Goal: Task Accomplishment & Management: Complete application form

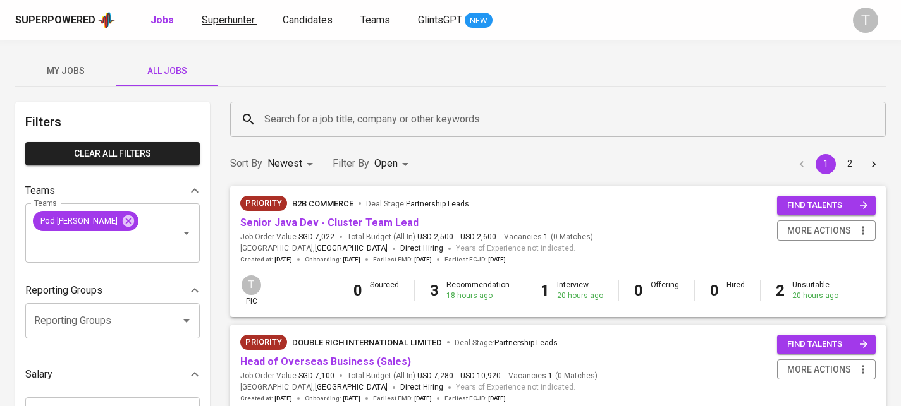
click at [204, 19] on span "Superhunter" at bounding box center [228, 20] width 53 height 12
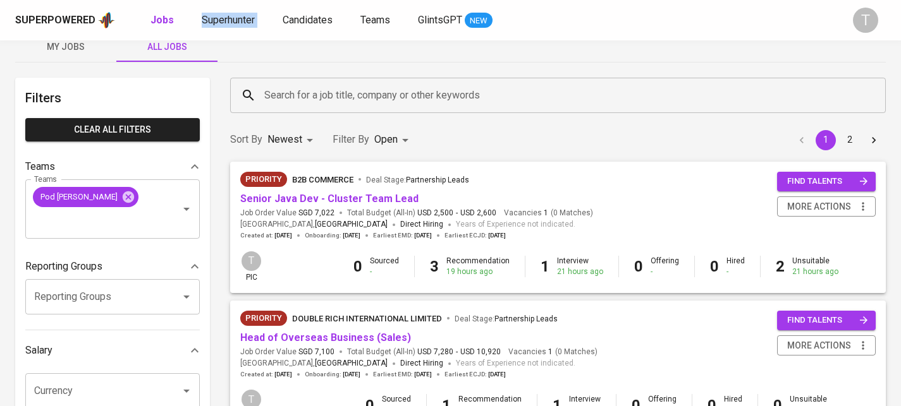
scroll to position [27, 0]
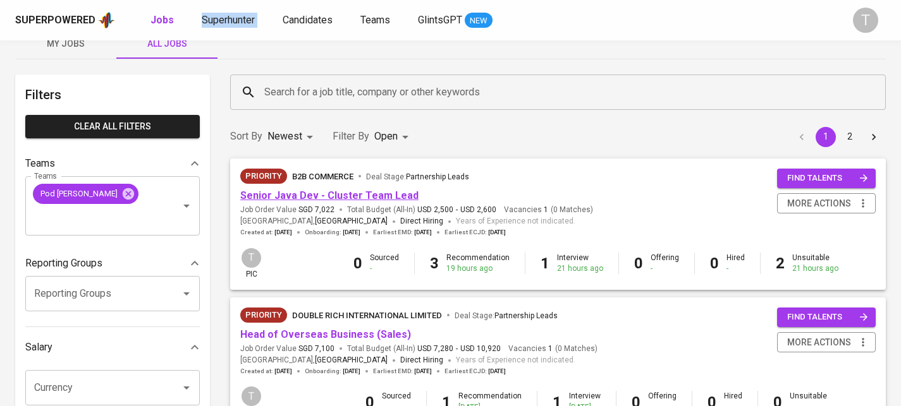
click at [329, 192] on link "Senior Java Dev - Cluster Team Lead" at bounding box center [329, 196] width 178 height 12
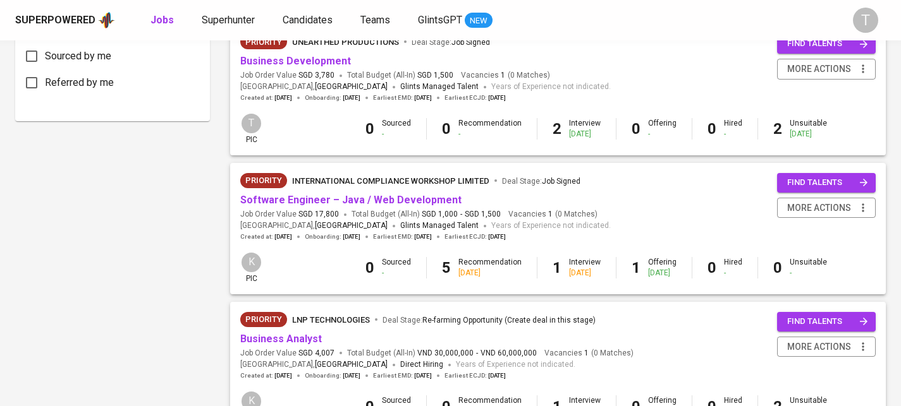
scroll to position [697, 0]
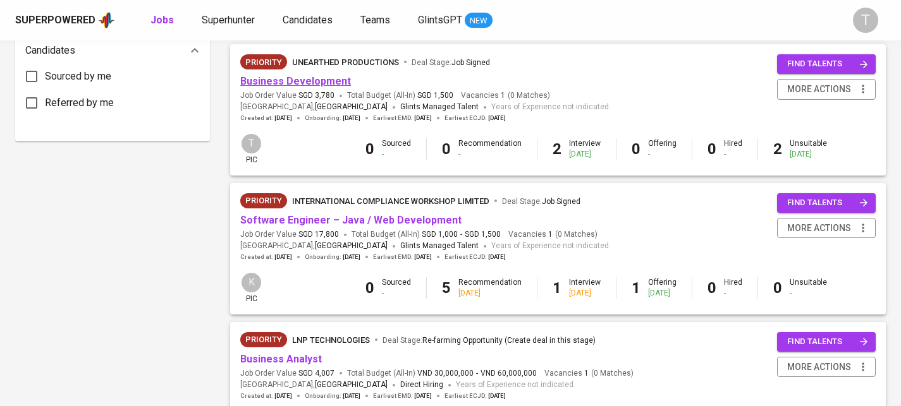
click at [309, 85] on link "Business Development" at bounding box center [295, 81] width 111 height 12
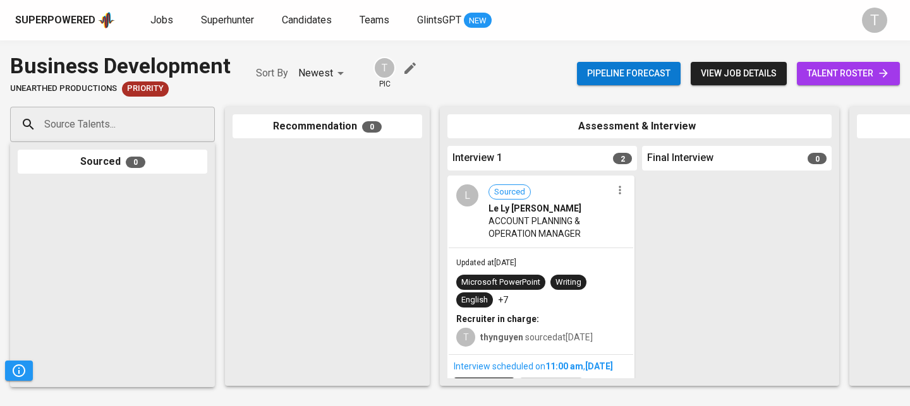
click at [131, 135] on input "Source Talents..." at bounding box center [107, 125] width 133 height 24
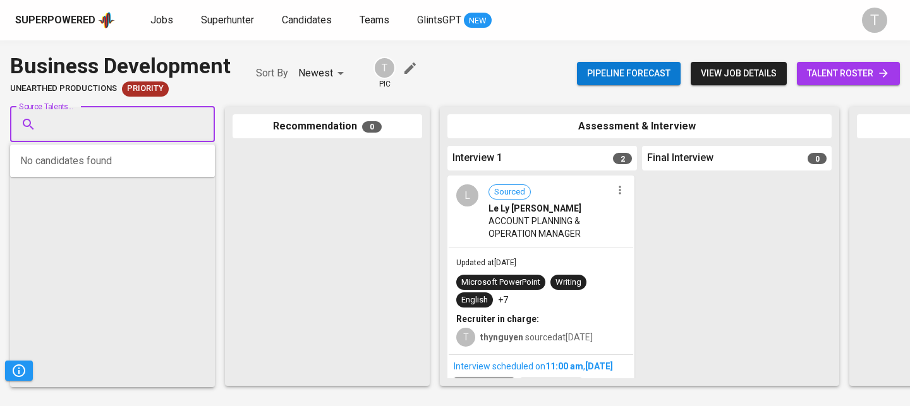
paste input "tamnt09030@gmail.com"
type input "tamnt09030@gmail.com"
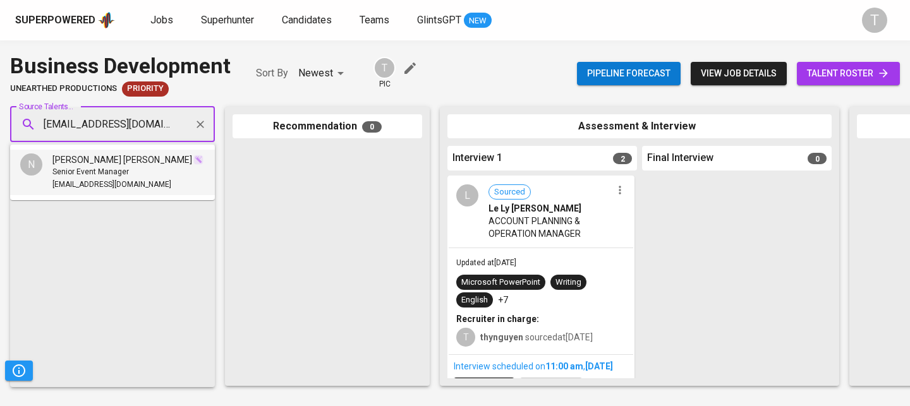
click at [131, 180] on span "tamnt09030@gmail.com" at bounding box center [111, 185] width 119 height 13
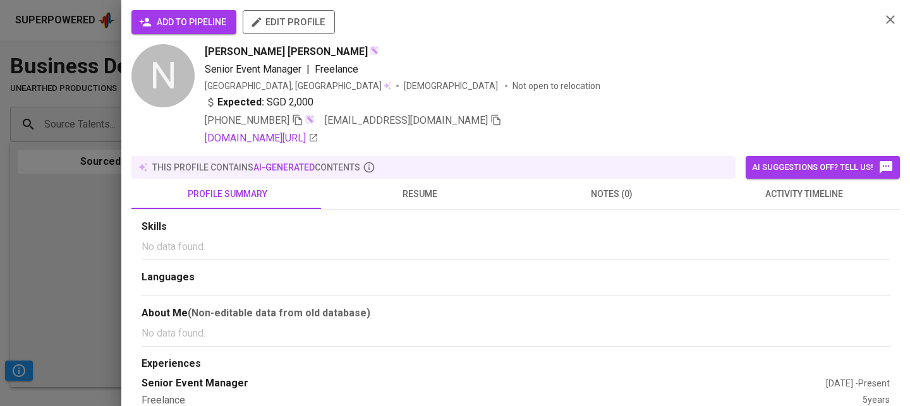
click at [169, 9] on div "add to pipeline edit profile N Nguyen Thanh Tam Senior Event Manager | Freelanc…" at bounding box center [515, 203] width 789 height 406
click at [169, 27] on span "add to pipeline" at bounding box center [184, 23] width 85 height 16
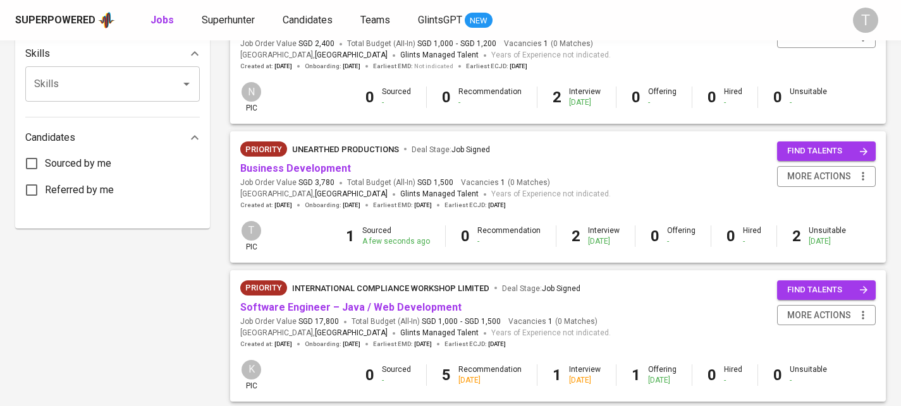
scroll to position [616, 0]
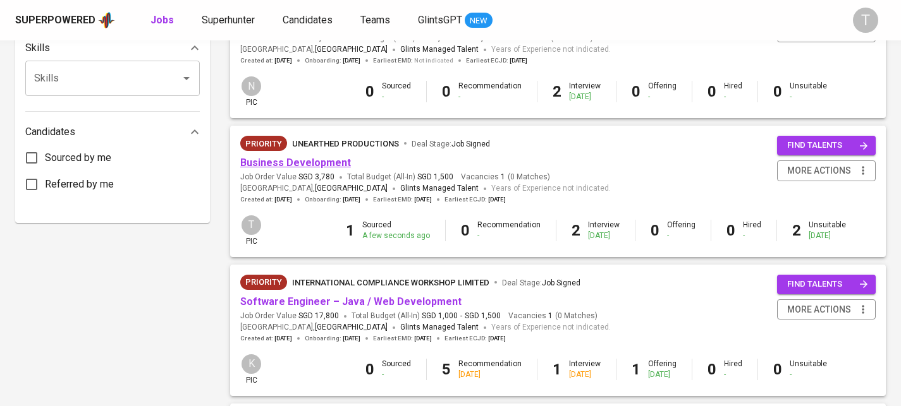
click at [298, 165] on link "Business Development" at bounding box center [295, 163] width 111 height 12
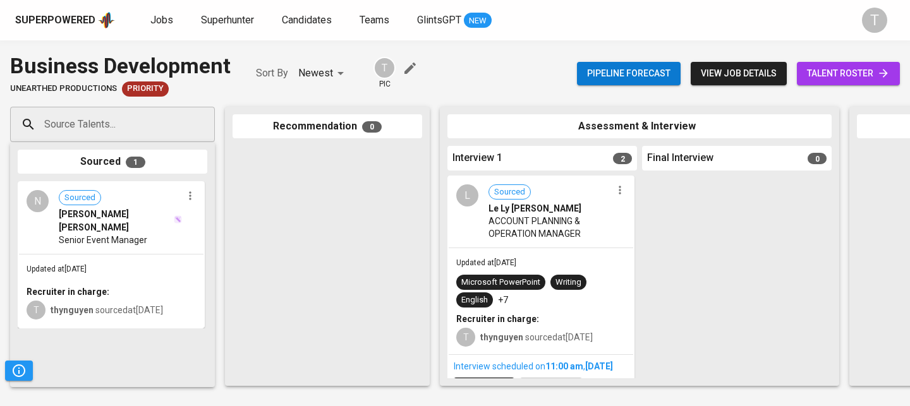
click at [841, 70] on span "talent roster" at bounding box center [848, 74] width 83 height 16
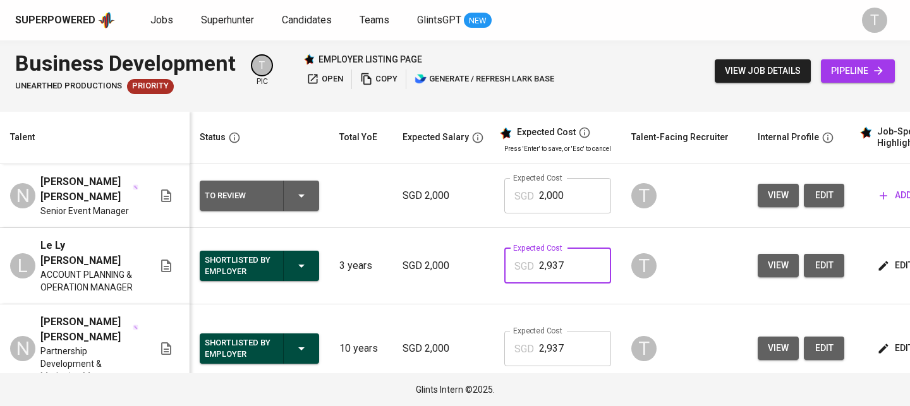
drag, startPoint x: 570, startPoint y: 264, endPoint x: 533, endPoint y: 260, distance: 37.4
click at [533, 260] on div "SGD 2,937 Expected Cost" at bounding box center [557, 265] width 107 height 35
click at [552, 200] on input "2,000" at bounding box center [575, 195] width 72 height 35
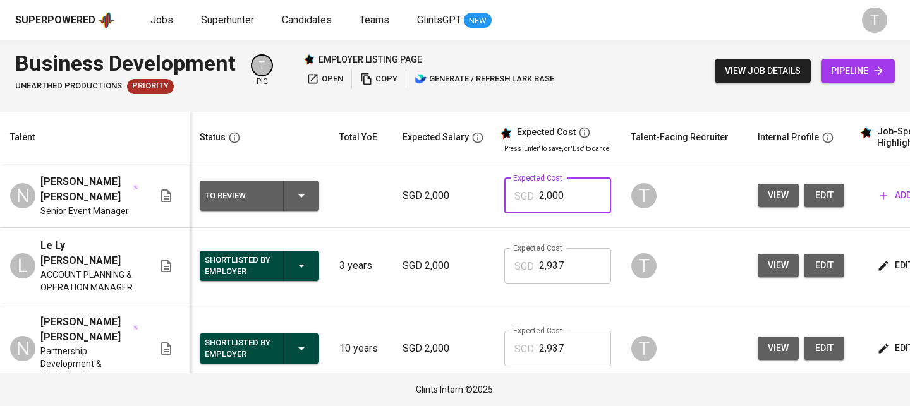
click at [552, 200] on input "2,000" at bounding box center [575, 195] width 72 height 35
paste input "937"
type input "2,937"
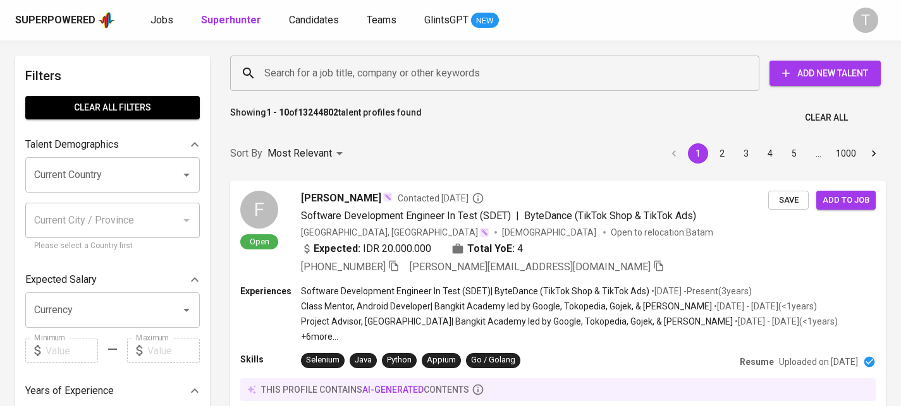
click at [387, 66] on input "Search for a job title, company or other keywords" at bounding box center [497, 73] width 473 height 24
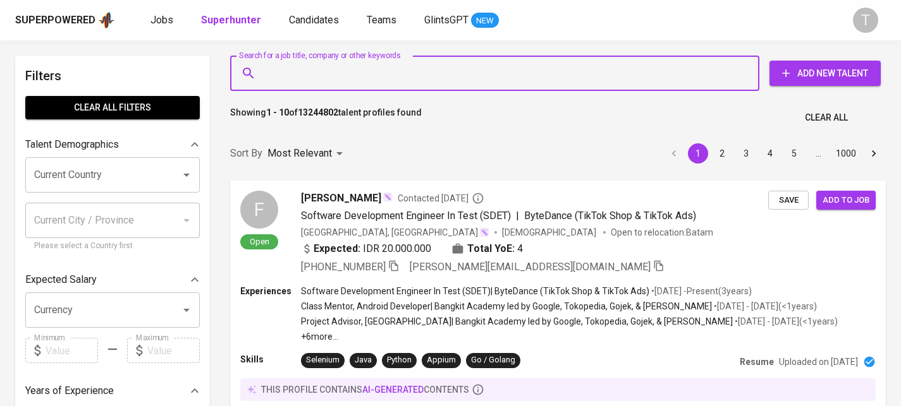
paste input "[EMAIL_ADDRESS][DOMAIN_NAME]"
type input "[EMAIL_ADDRESS][DOMAIN_NAME]"
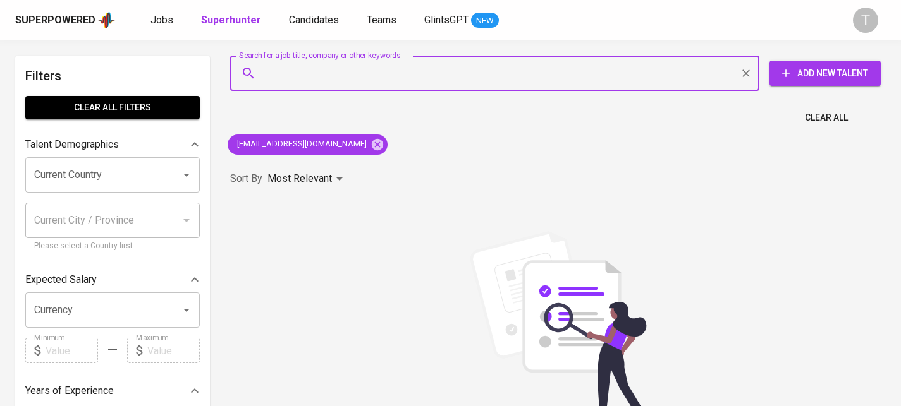
click at [818, 77] on span "Add New Talent" at bounding box center [824, 74] width 91 height 16
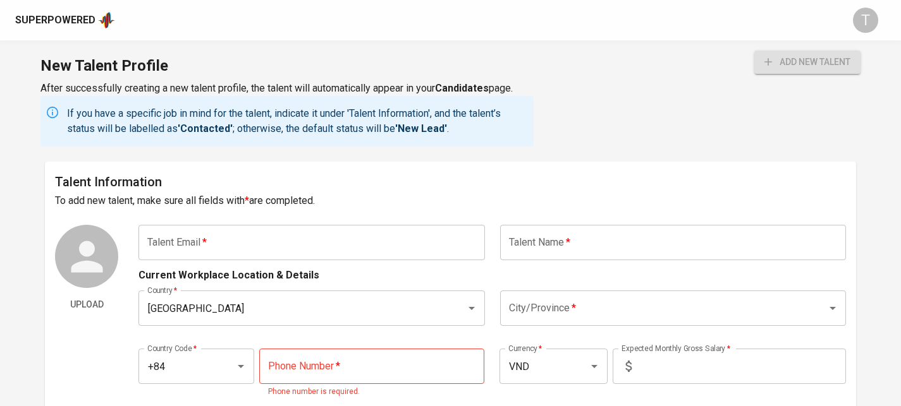
click at [408, 251] on input "text" at bounding box center [311, 242] width 346 height 35
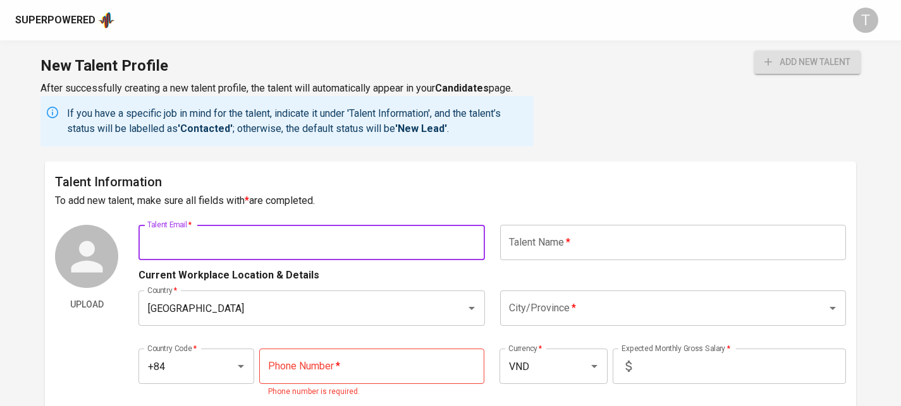
paste input "tamnt09030@gmail.com"
type input "tamnt09030@gmail.com"
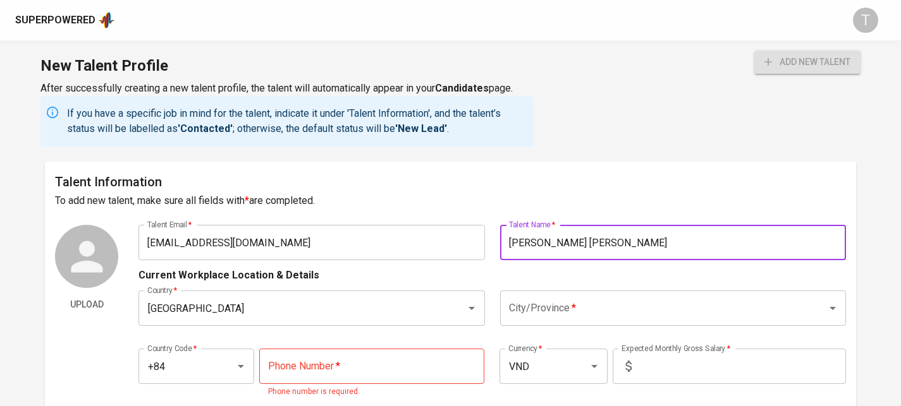
type input "[PERSON_NAME] [PERSON_NAME]"
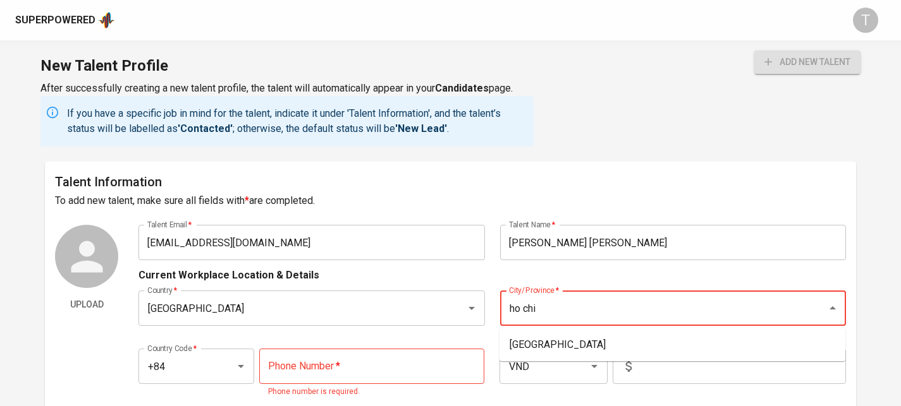
click at [727, 332] on ul "Ho Chi Minh City" at bounding box center [672, 345] width 346 height 33
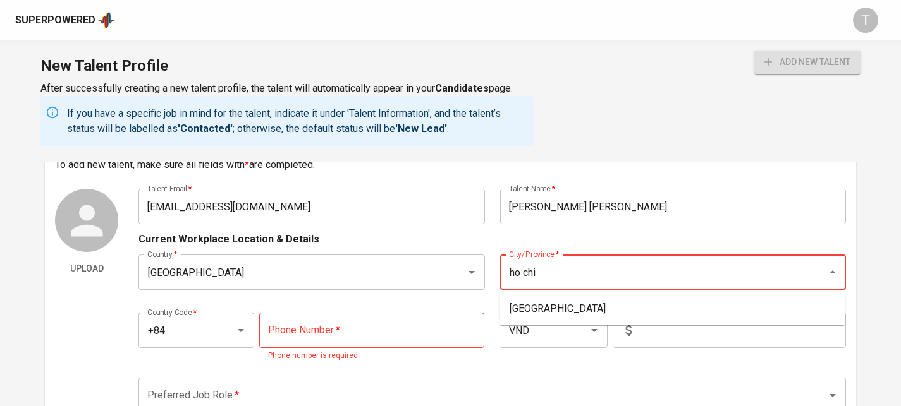
scroll to position [128, 0]
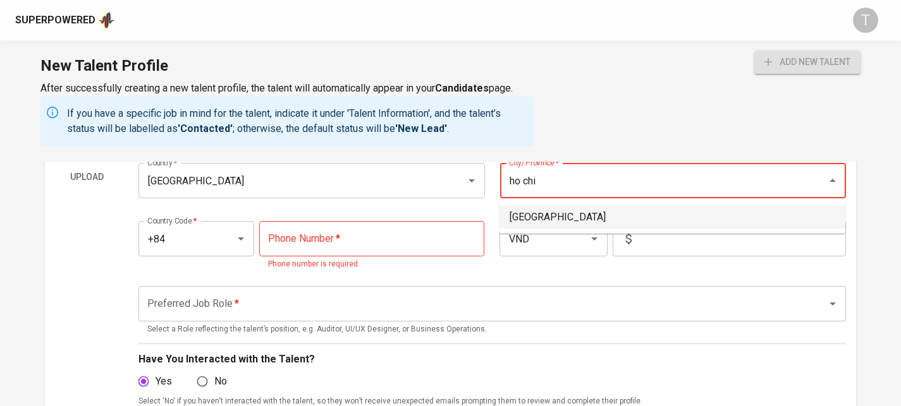
click at [611, 202] on ul "Ho Chi Minh City" at bounding box center [672, 217] width 346 height 33
click at [611, 214] on li "Ho Chi Minh City" at bounding box center [672, 217] width 346 height 23
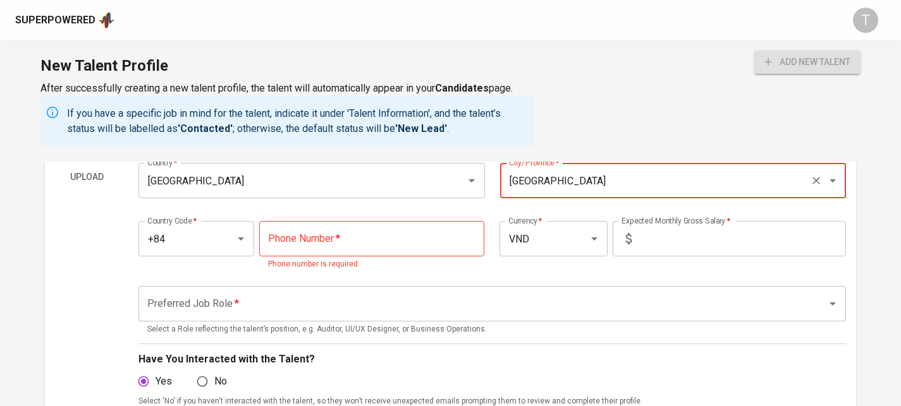
type input "Ho Chi Minh City"
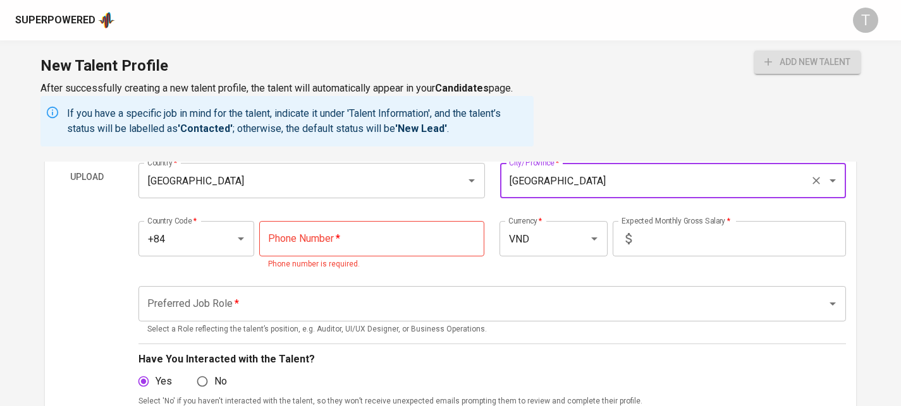
click at [394, 234] on input "tel" at bounding box center [372, 238] width 226 height 35
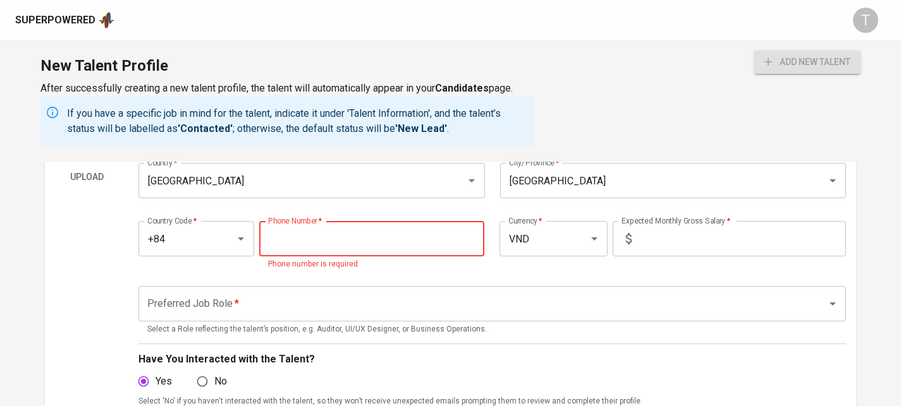
paste input "369-396-997"
type input "369-396-997"
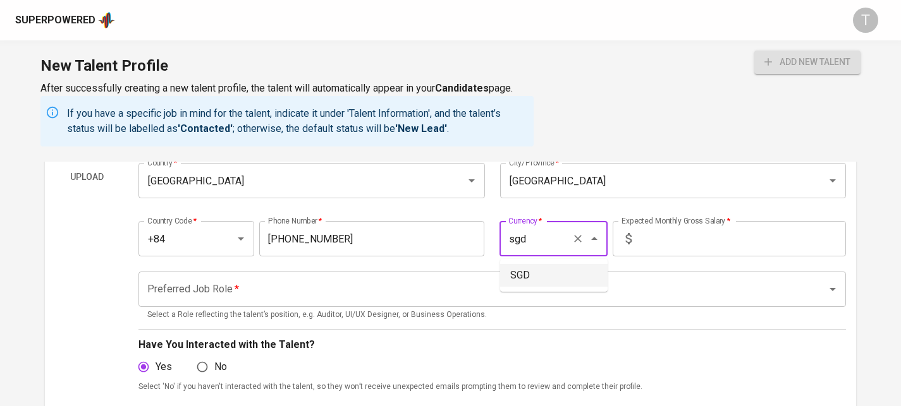
click at [554, 275] on li "SGD" at bounding box center [553, 275] width 107 height 23
type input "SGD"
click at [716, 247] on input "text" at bounding box center [741, 238] width 209 height 35
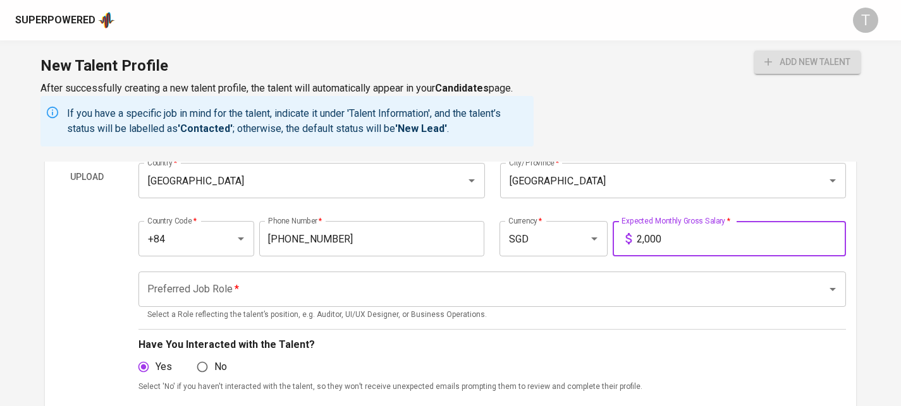
type input "2,000"
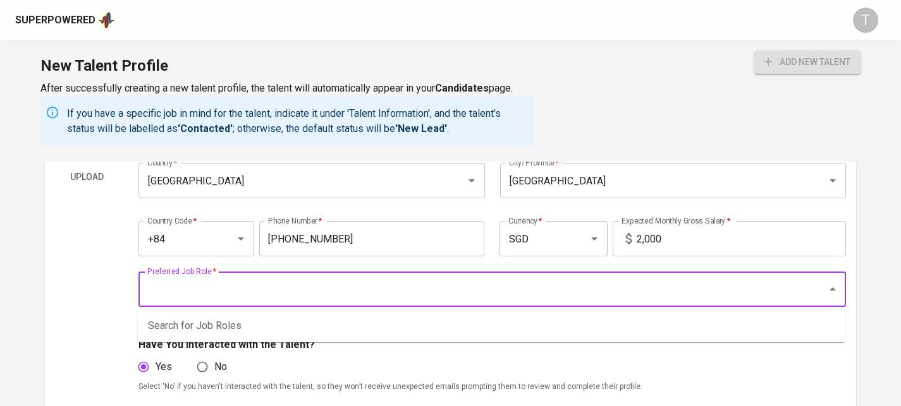
click at [633, 280] on input "Preferred Job Role   *" at bounding box center [474, 290] width 661 height 24
type input "s"
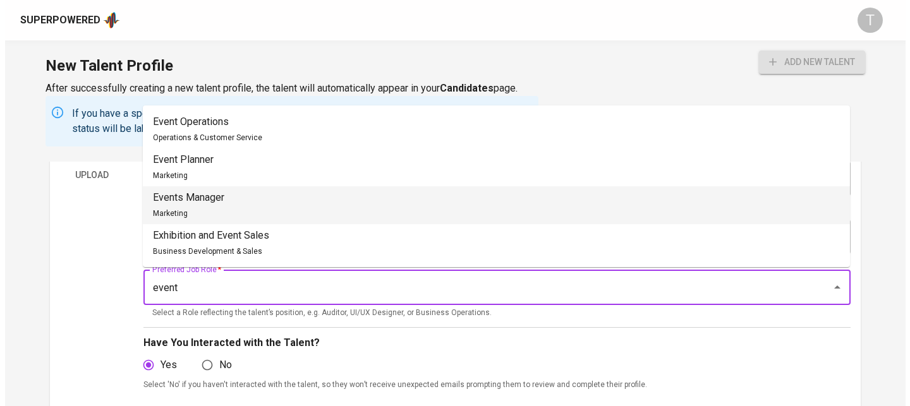
scroll to position [130, 0]
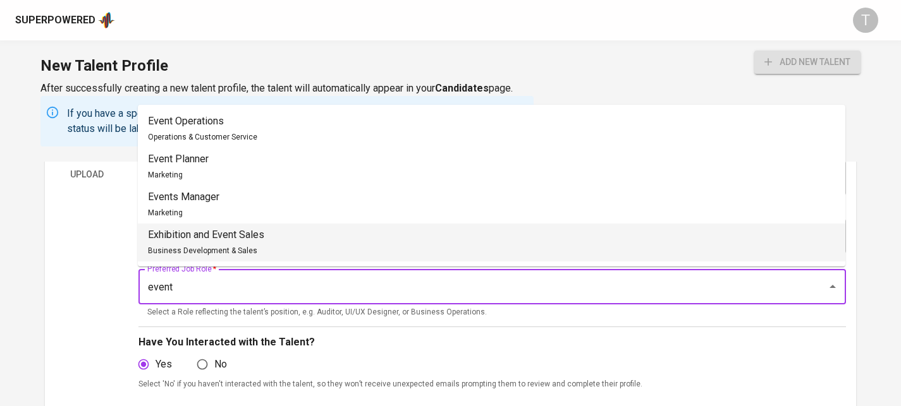
click at [417, 238] on li "Exhibition and Event Sales Business Development & Sales" at bounding box center [491, 243] width 707 height 38
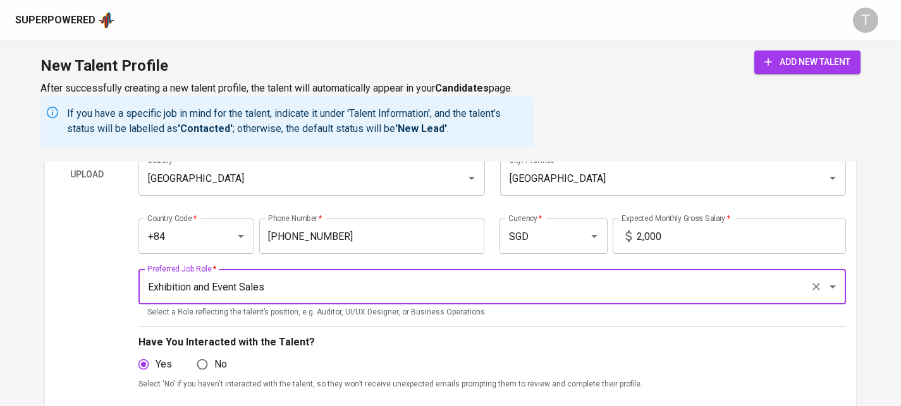
type input "Exhibition and Event Sales"
click at [769, 52] on button "add new talent" at bounding box center [807, 62] width 106 height 23
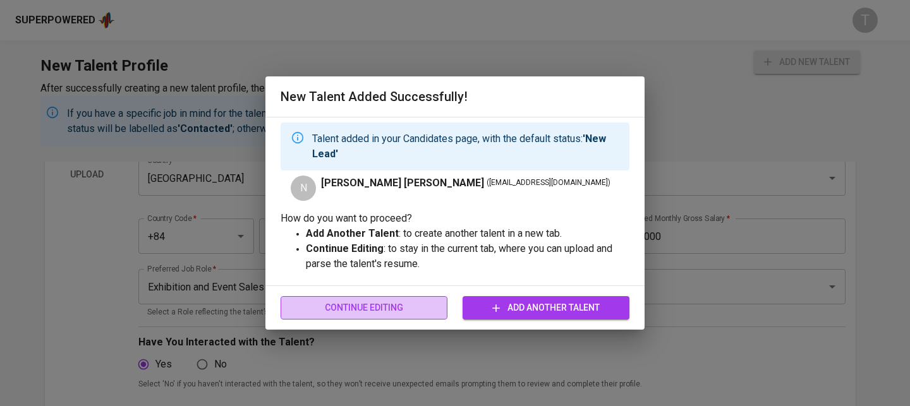
click at [428, 310] on span "Continue Editing" at bounding box center [364, 308] width 147 height 16
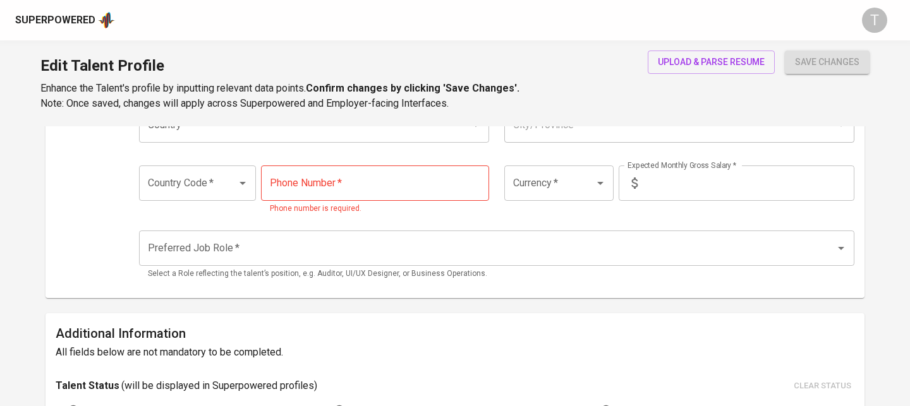
type input "tamnt09030@gmail.com"
type input "[PERSON_NAME] [PERSON_NAME]"
type input "Vietnam"
type input "Ho Chi Minh City"
type input "+84"
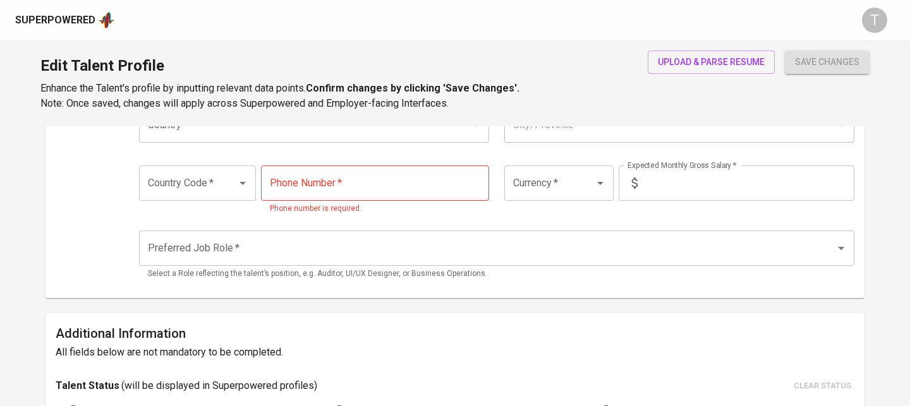
type input "369-396-997"
type input "SGD"
type input "2,000"
type input "Exhibition and Event Sales"
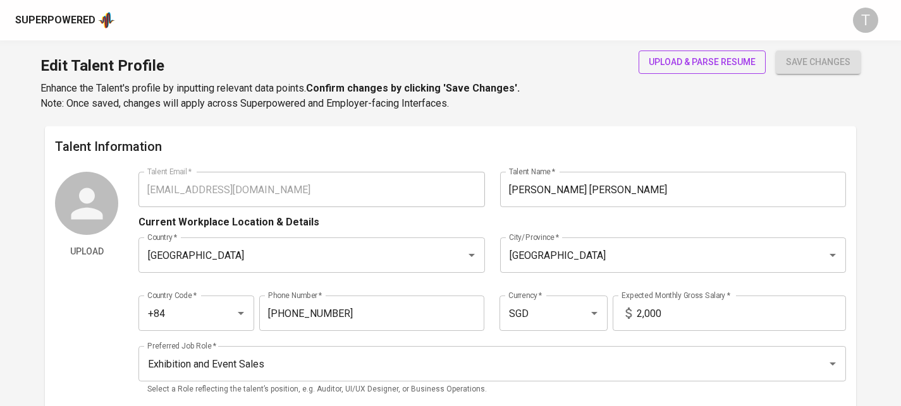
click at [738, 56] on span "upload & parse resume" at bounding box center [702, 62] width 107 height 16
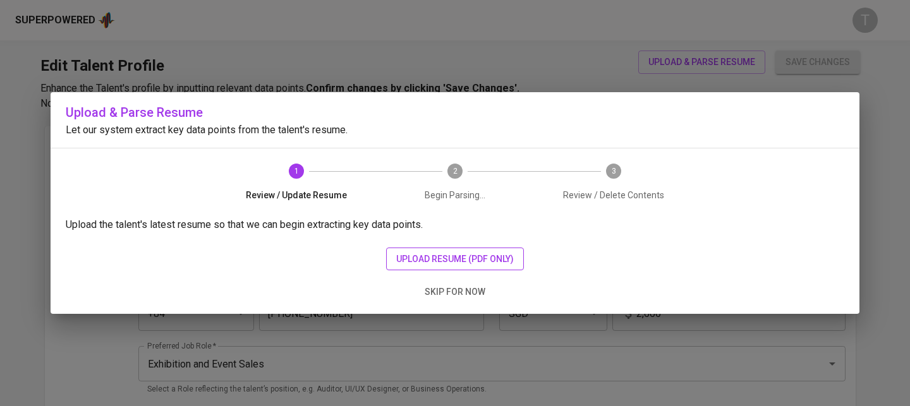
click at [504, 253] on span "upload resume (pdf only)" at bounding box center [455, 260] width 118 height 16
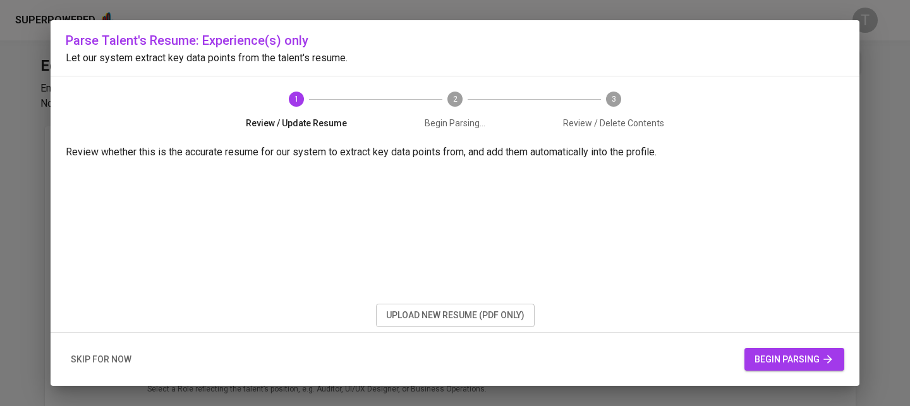
click at [800, 358] on span "begin parsing" at bounding box center [795, 360] width 80 height 16
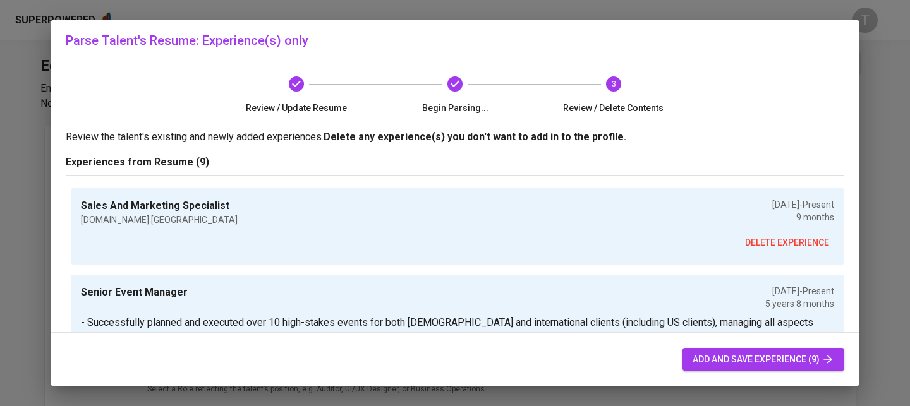
click at [750, 359] on span "add and save experience (9)" at bounding box center [764, 360] width 142 height 16
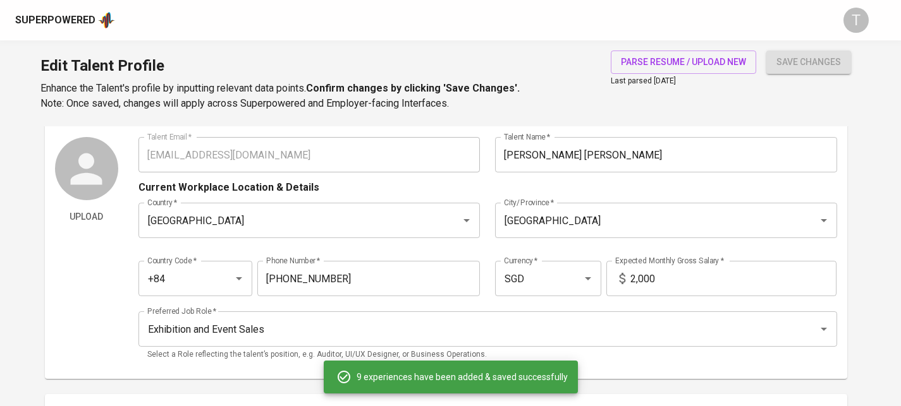
click at [750, 359] on p "Select a Role reflecting the talent’s position, e.g. Auditor, UI/UX Designer, o…" at bounding box center [487, 355] width 681 height 13
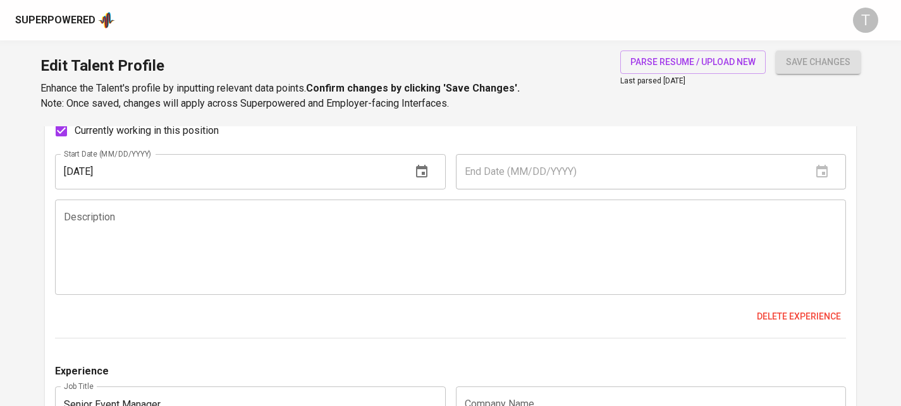
scroll to position [978, 0]
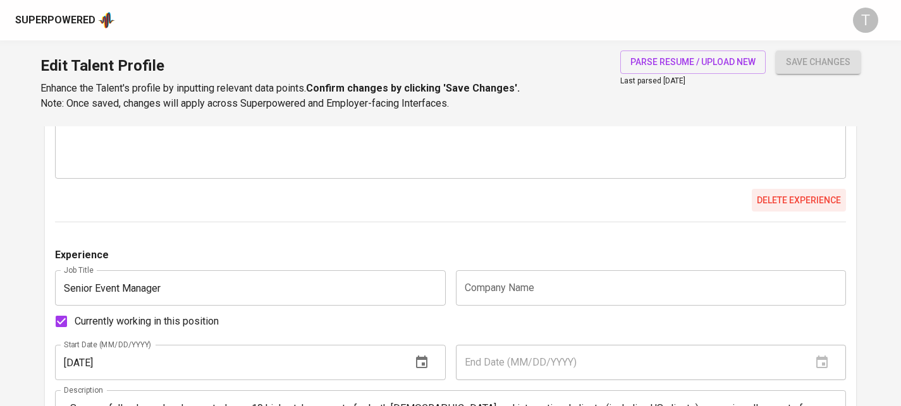
click at [815, 204] on span "Delete experience" at bounding box center [799, 201] width 84 height 16
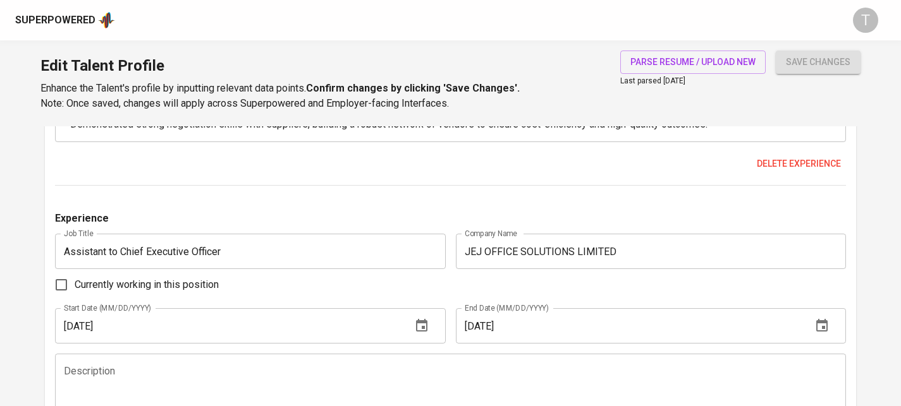
scroll to position [1017, 0]
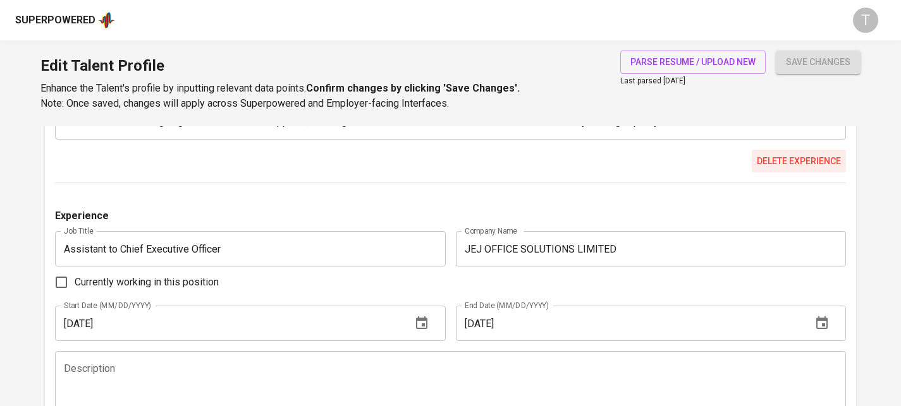
click at [833, 161] on span "Delete experience" at bounding box center [799, 162] width 84 height 16
click at [828, 64] on span "save changes" at bounding box center [818, 62] width 64 height 16
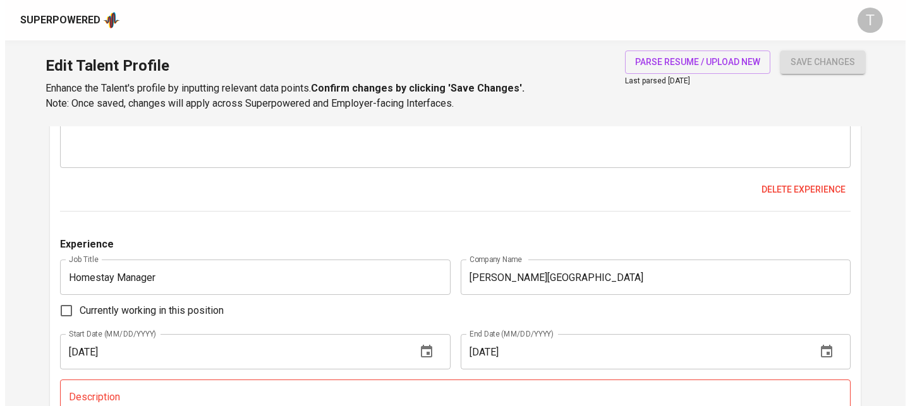
scroll to position [875, 0]
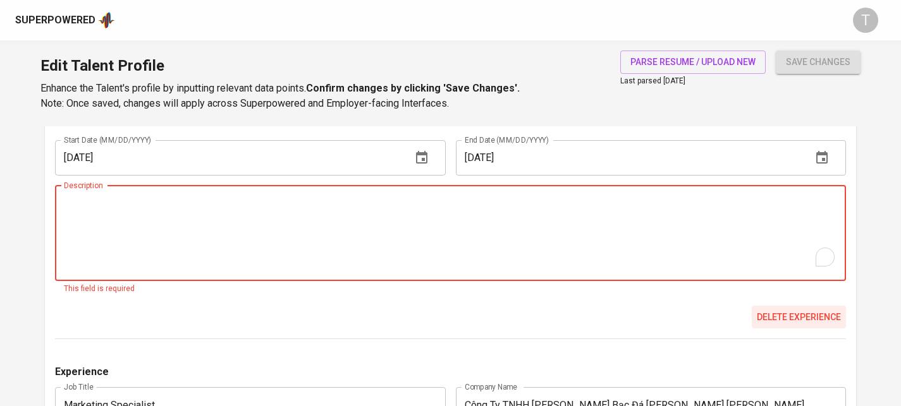
click at [773, 318] on span "Delete experience" at bounding box center [799, 318] width 84 height 16
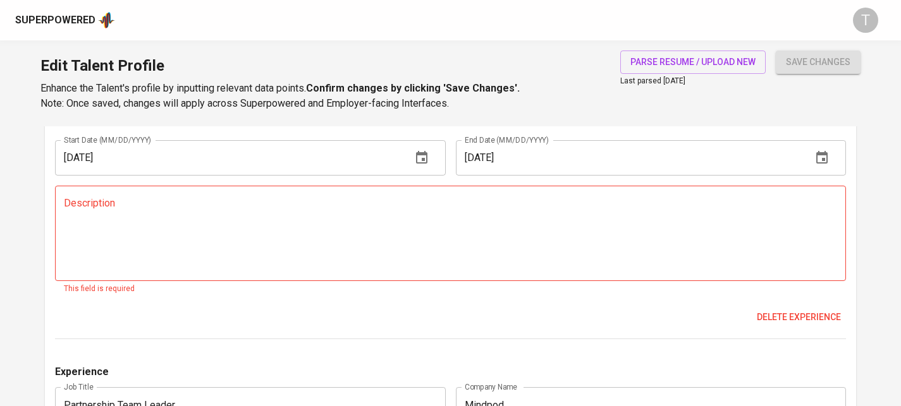
click at [773, 318] on span "Delete experience" at bounding box center [799, 318] width 84 height 16
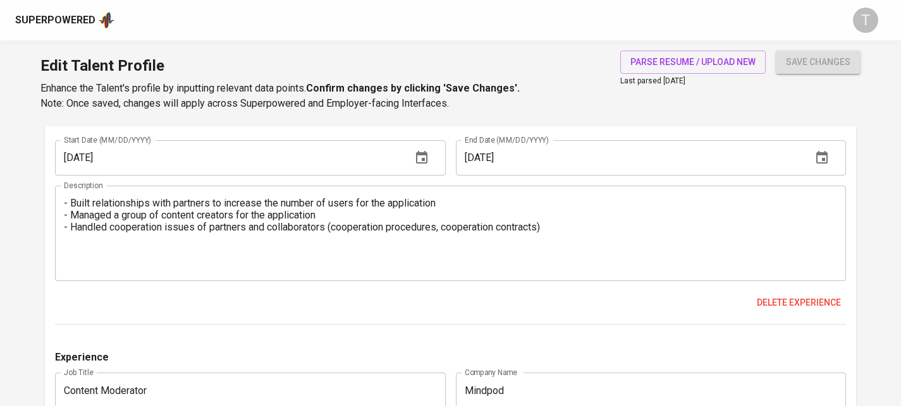
click at [779, 286] on div "Experience Job Title Partnership Team Leader Job Title Company Name Mindpod Com…" at bounding box center [450, 184] width 791 height 283
click at [781, 302] on span "Delete experience" at bounding box center [799, 303] width 84 height 16
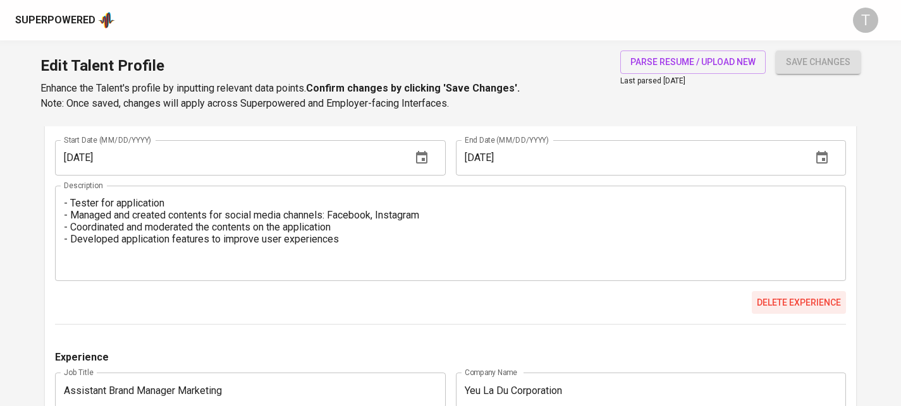
click at [783, 307] on span "Delete experience" at bounding box center [799, 303] width 84 height 16
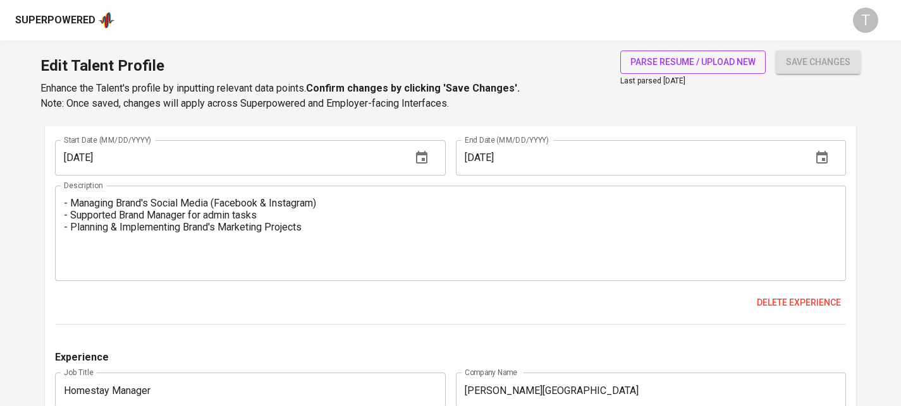
click at [705, 66] on span "parse resume / upload new" at bounding box center [692, 62] width 125 height 16
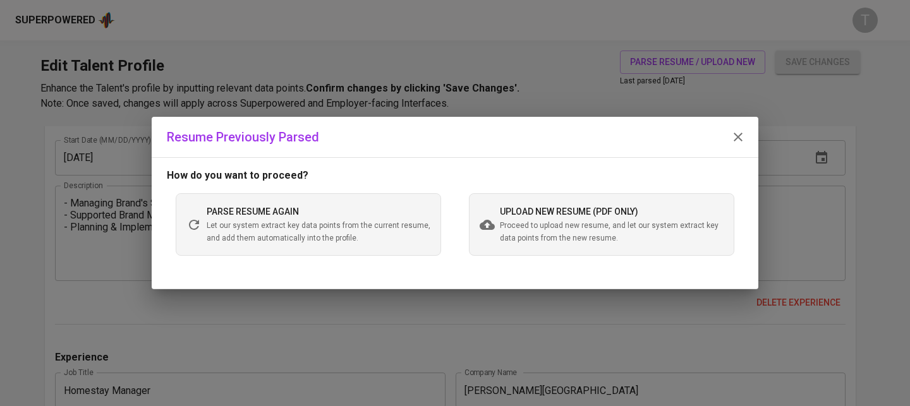
click at [615, 233] on span "Proceed to upload new resume, and let our system extract key data points from t…" at bounding box center [612, 232] width 224 height 25
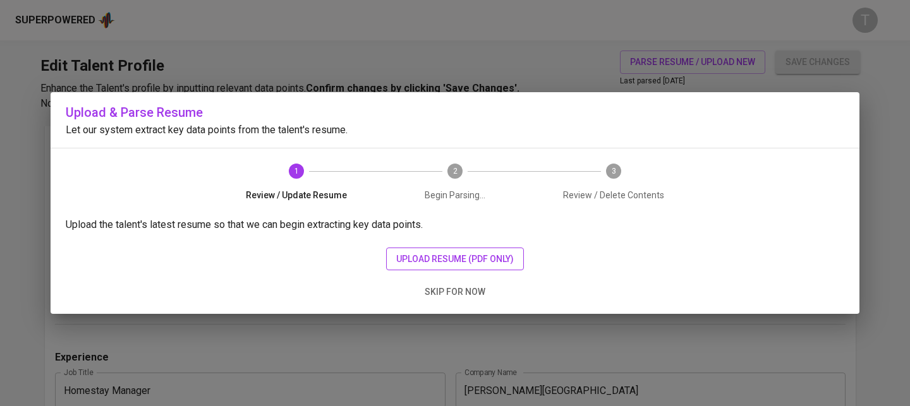
click at [480, 264] on span "upload resume (pdf only)" at bounding box center [455, 260] width 118 height 16
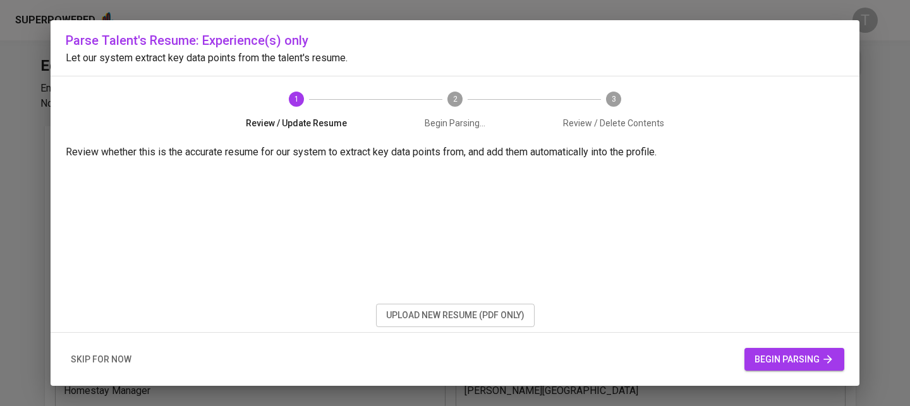
click at [774, 357] on span "begin parsing" at bounding box center [795, 360] width 80 height 16
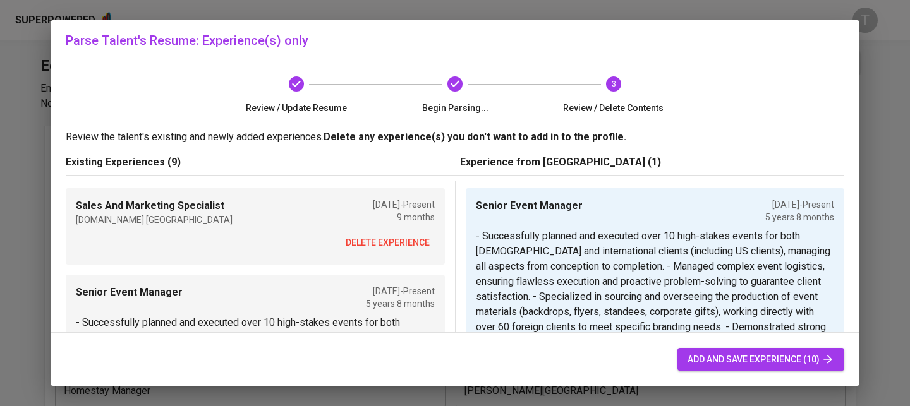
click at [403, 231] on button "delete experience" at bounding box center [388, 242] width 94 height 23
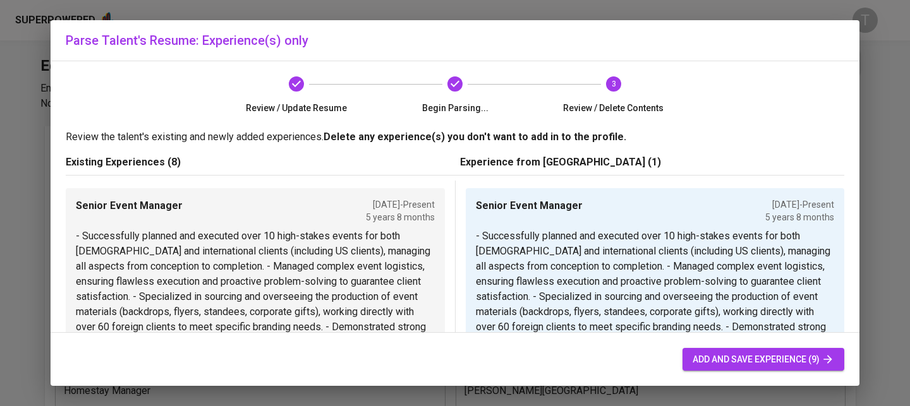
click at [403, 231] on p "- Successfully planned and executed over 10 high-stakes events for both [DEMOGR…" at bounding box center [255, 297] width 359 height 137
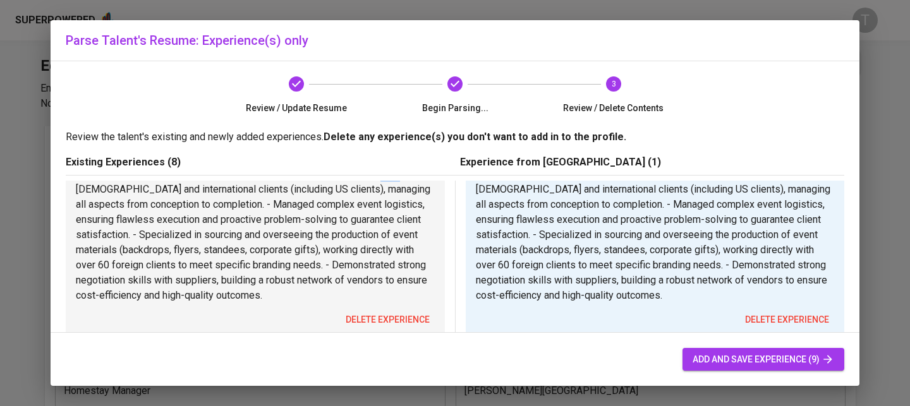
scroll to position [144, 0]
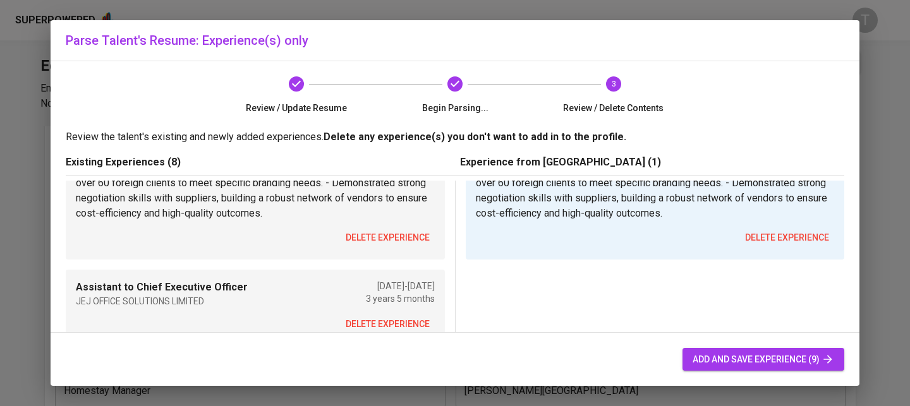
click at [403, 231] on span "delete experience" at bounding box center [388, 238] width 84 height 16
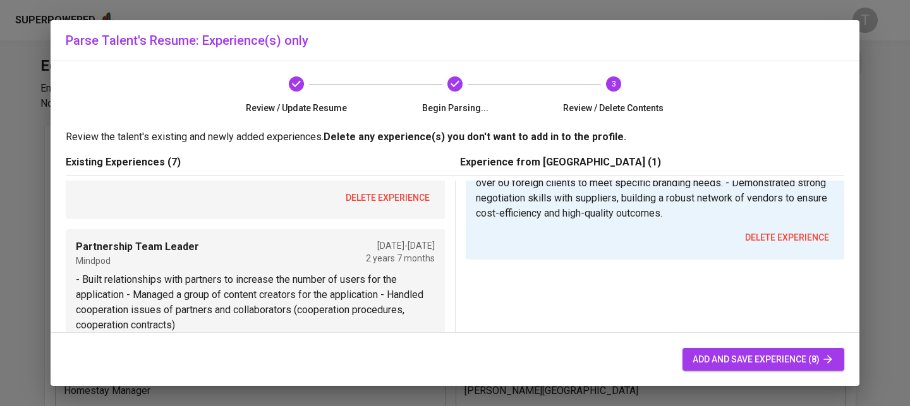
scroll to position [0, 0]
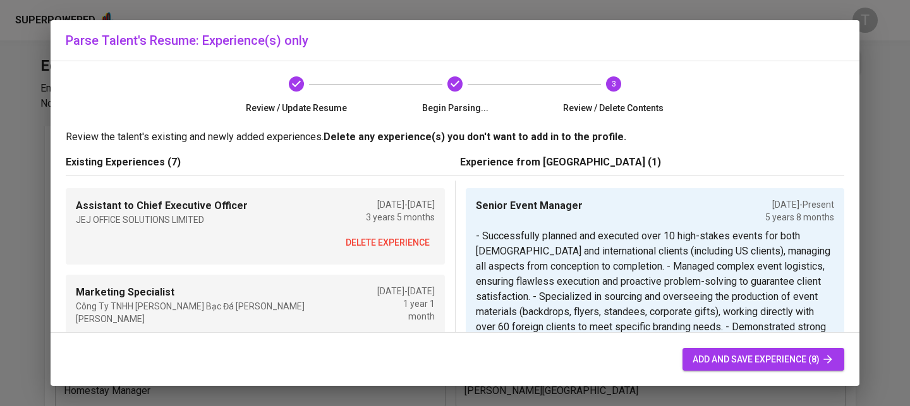
click at [398, 241] on span "delete experience" at bounding box center [388, 243] width 84 height 16
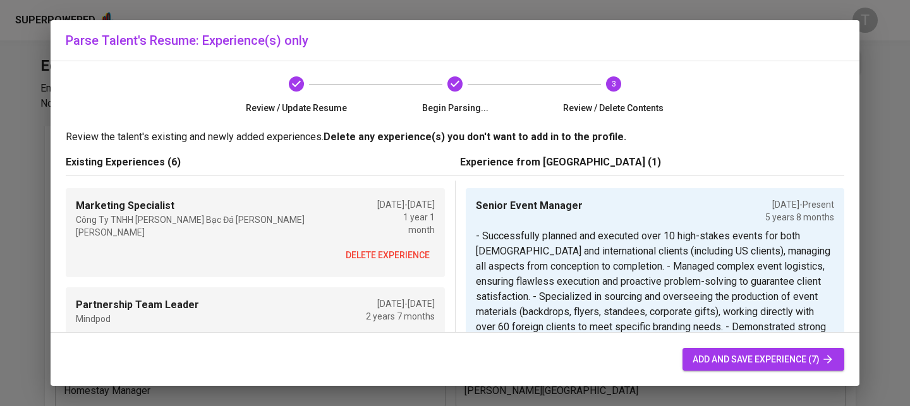
click at [398, 248] on span "delete experience" at bounding box center [388, 256] width 84 height 16
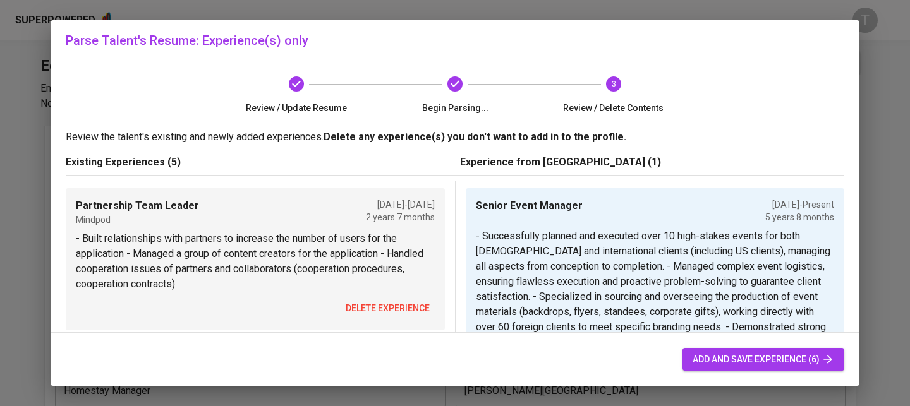
click at [398, 308] on span "delete experience" at bounding box center [388, 309] width 84 height 16
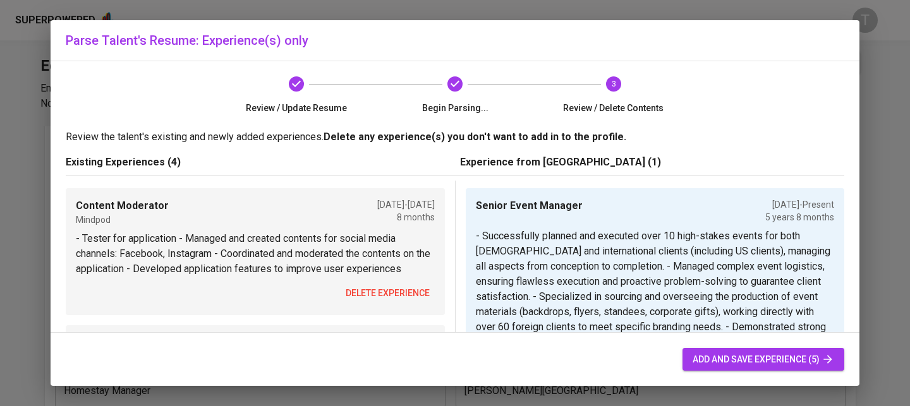
click at [388, 289] on span "delete experience" at bounding box center [388, 294] width 84 height 16
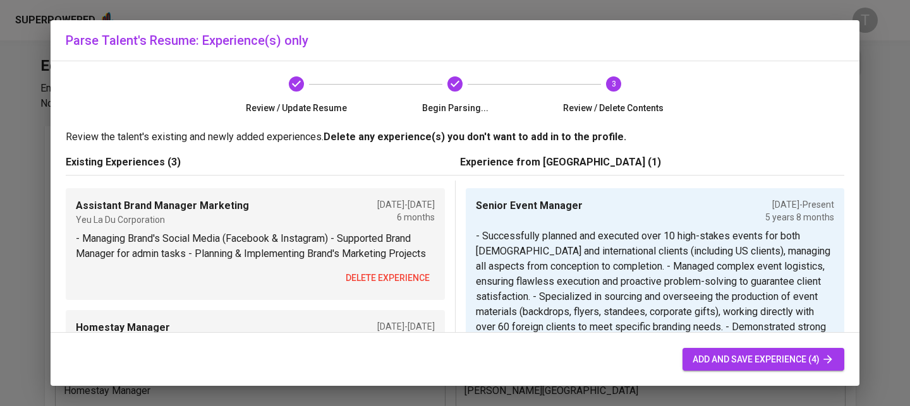
click at [388, 286] on span "delete experience" at bounding box center [388, 279] width 84 height 16
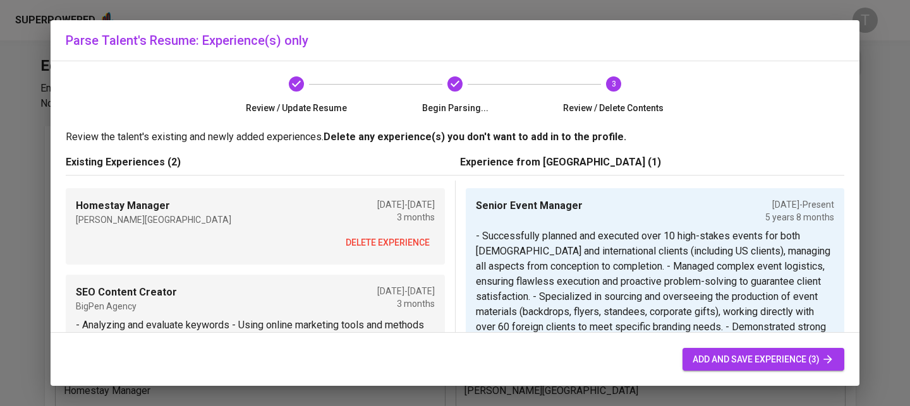
click at [386, 241] on span "delete experience" at bounding box center [388, 243] width 84 height 16
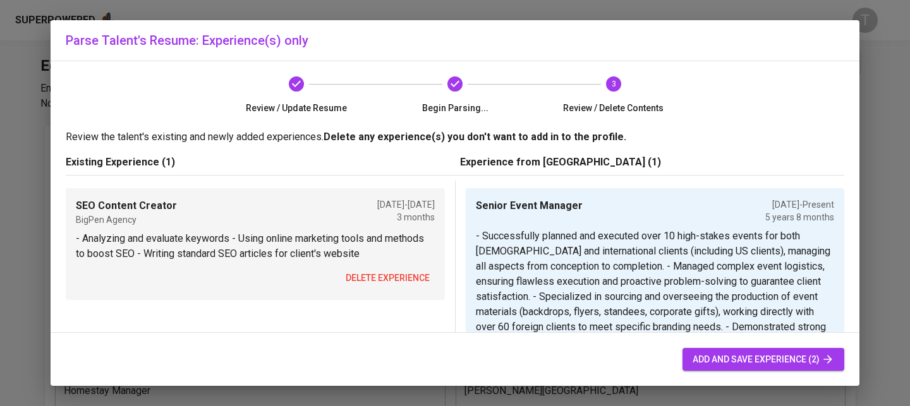
click at [385, 267] on button "delete experience" at bounding box center [388, 278] width 94 height 23
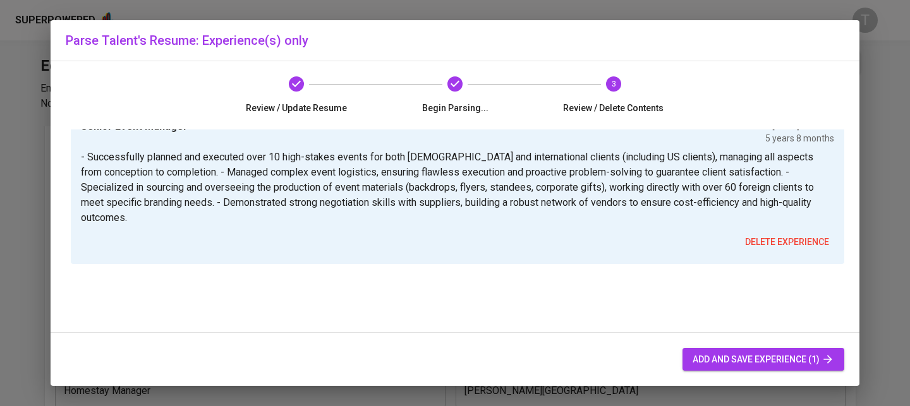
scroll to position [101, 0]
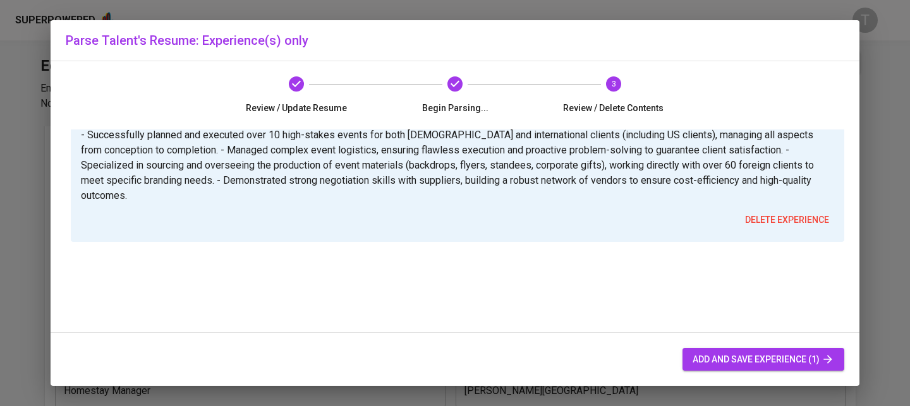
click at [741, 358] on span "add and save experience (1)" at bounding box center [764, 360] width 142 height 16
type input "Senior Event Manager"
checkbox input "true"
type input "[DATE]"
type textarea "- Successfully planned and executed over 10 high-stakes events for both [DEMOGR…"
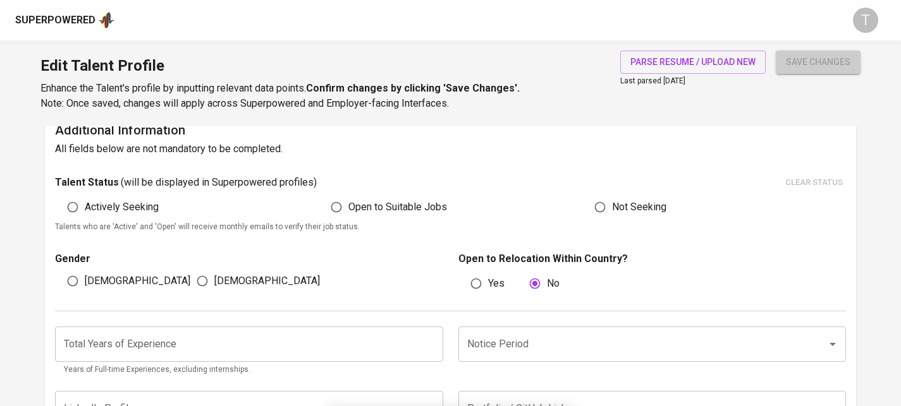
click at [810, 64] on span "save changes" at bounding box center [818, 62] width 64 height 16
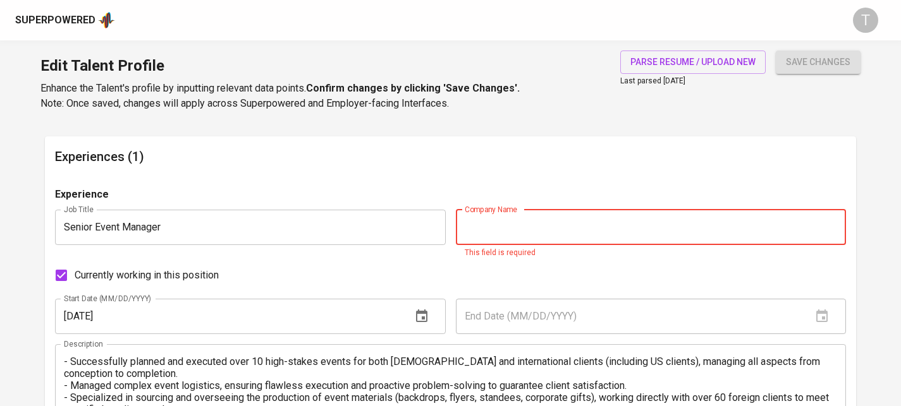
scroll to position [730, 0]
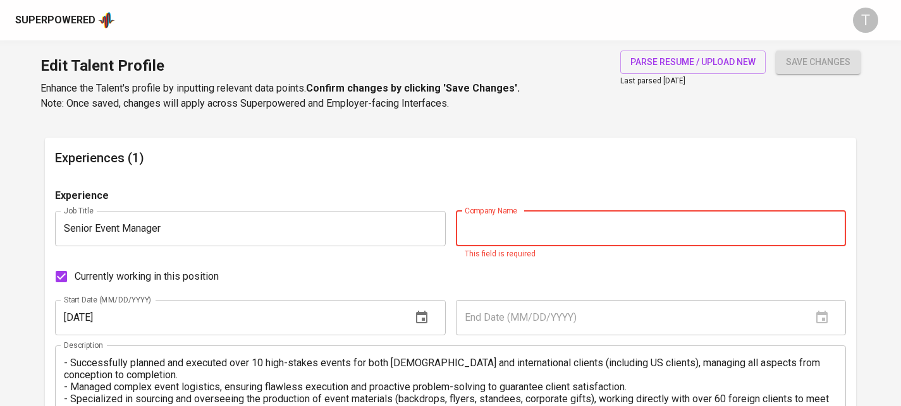
type input "f"
type input "F"
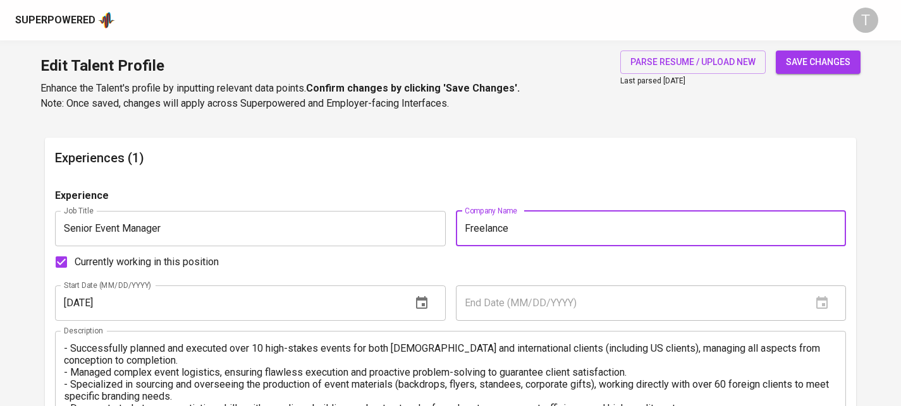
type input "Freelance"
click at [535, 175] on div "Experiences (1) Experience Job Title Senior Event Manager Job Title Company Nam…" at bounding box center [450, 331] width 811 height 386
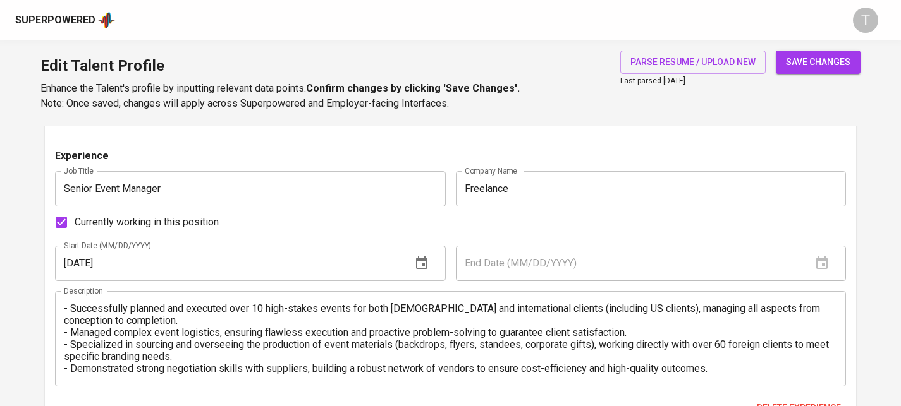
scroll to position [628, 0]
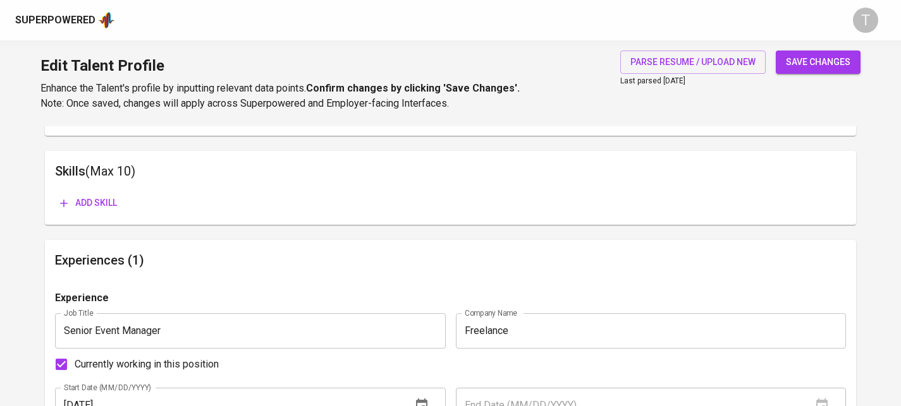
click at [793, 71] on button "save changes" at bounding box center [818, 62] width 85 height 23
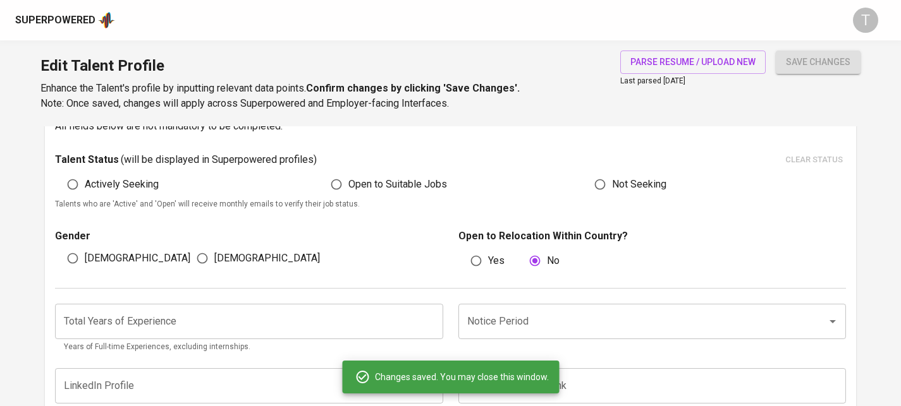
scroll to position [332, 0]
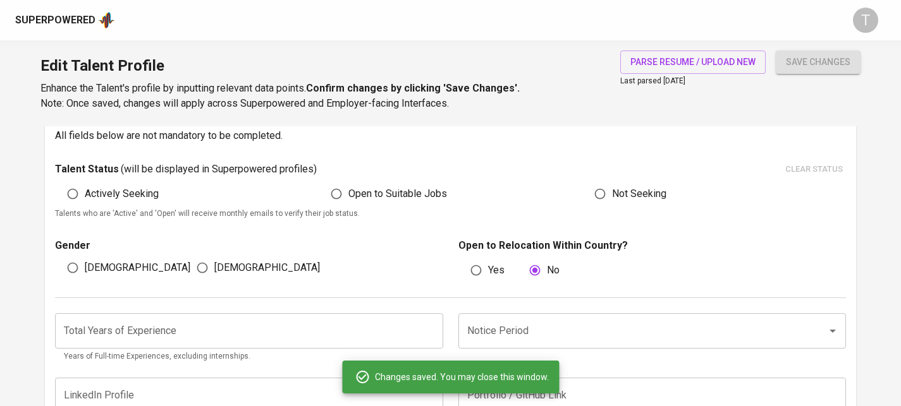
click at [230, 267] on span "[DEMOGRAPHIC_DATA]" at bounding box center [267, 267] width 106 height 15
click at [214, 267] on input "[DEMOGRAPHIC_DATA]" at bounding box center [202, 268] width 24 height 24
radio input "true"
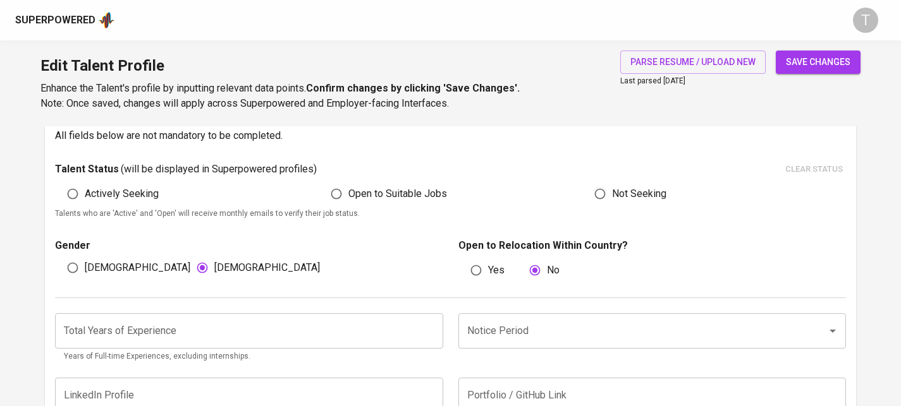
click at [807, 58] on span "save changes" at bounding box center [818, 62] width 64 height 16
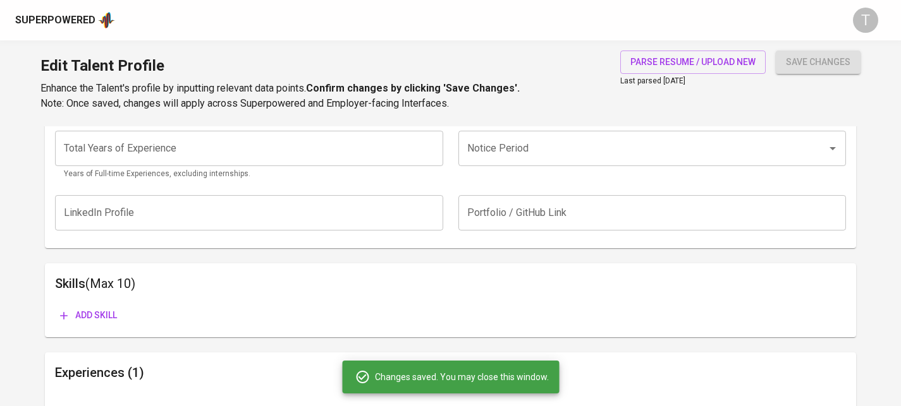
scroll to position [501, 0]
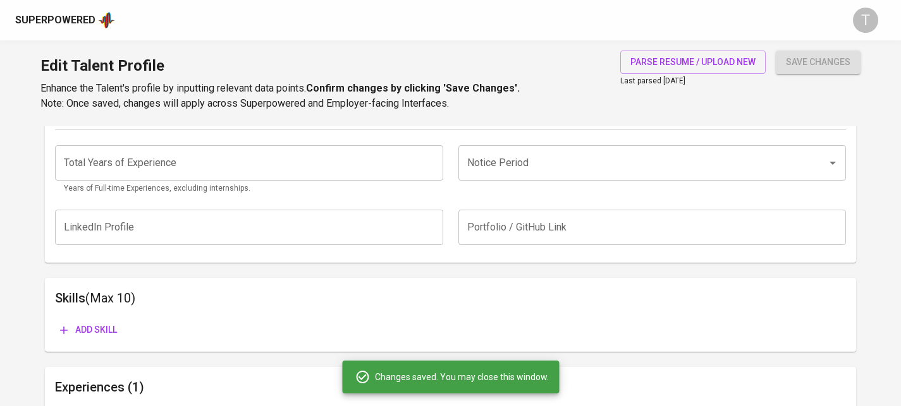
click at [590, 238] on input "text" at bounding box center [651, 227] width 387 height 35
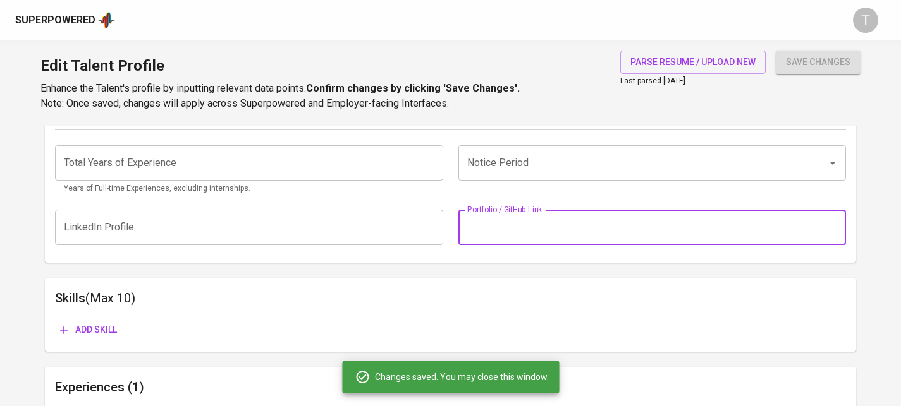
paste input "[URL][DOMAIN_NAME]"
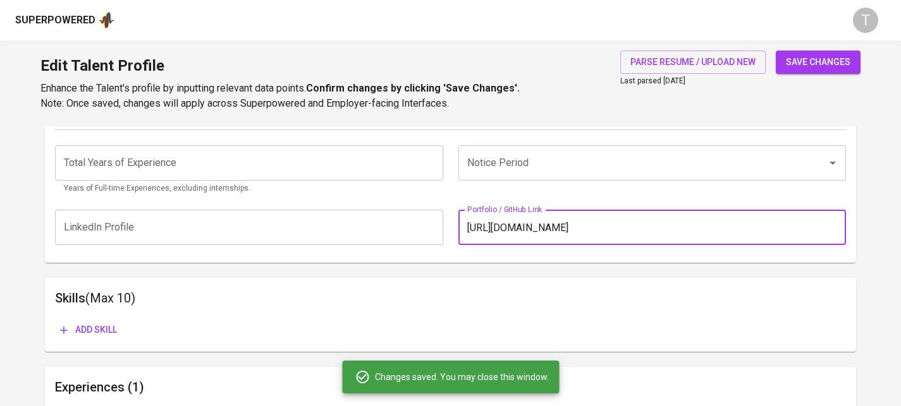
scroll to position [0, 47]
type input "[URL][DOMAIN_NAME]"
click at [550, 193] on div "Notice Period Notice Period" at bounding box center [648, 170] width 395 height 50
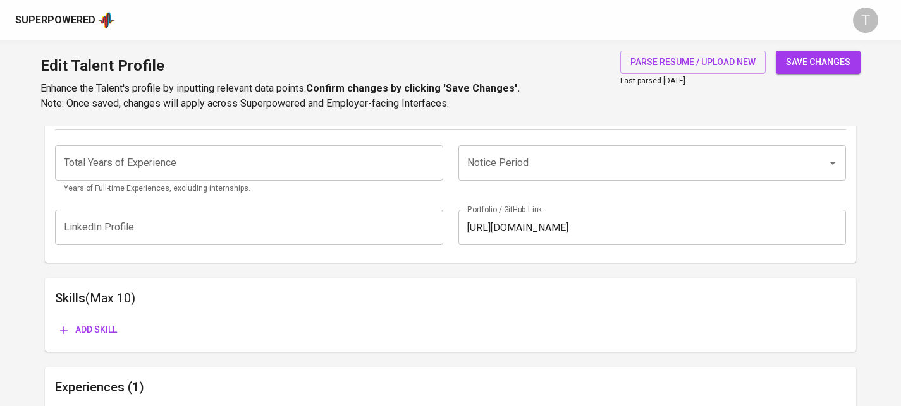
click at [795, 73] on div "save changes" at bounding box center [818, 81] width 85 height 61
click at [798, 68] on button "save changes" at bounding box center [818, 62] width 85 height 23
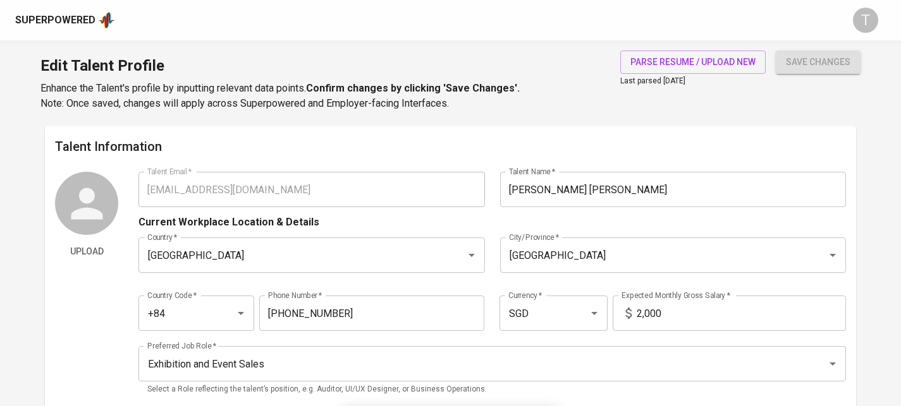
click at [796, 67] on span "save changes" at bounding box center [818, 62] width 64 height 16
click at [126, 194] on div "Upload Talent Email   * tamnt09030@gmail.com Talent Email * Talent Name   * Ngu…" at bounding box center [450, 288] width 791 height 232
click at [81, 15] on div "Superpowered" at bounding box center [55, 20] width 80 height 15
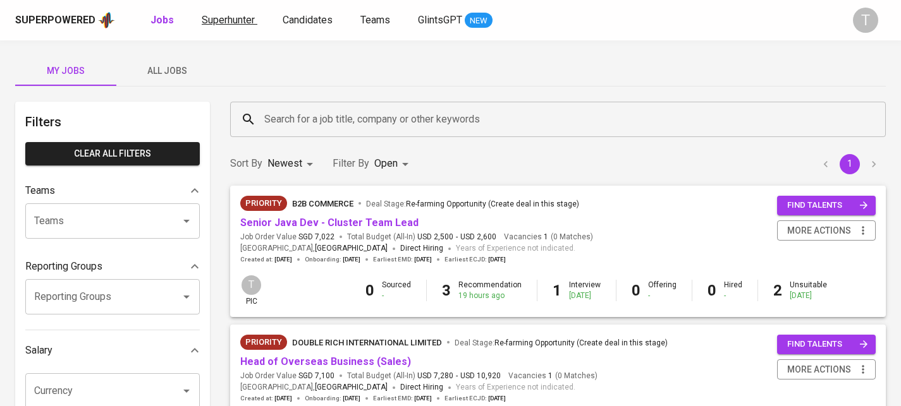
click at [224, 22] on span "Superhunter" at bounding box center [228, 20] width 53 height 12
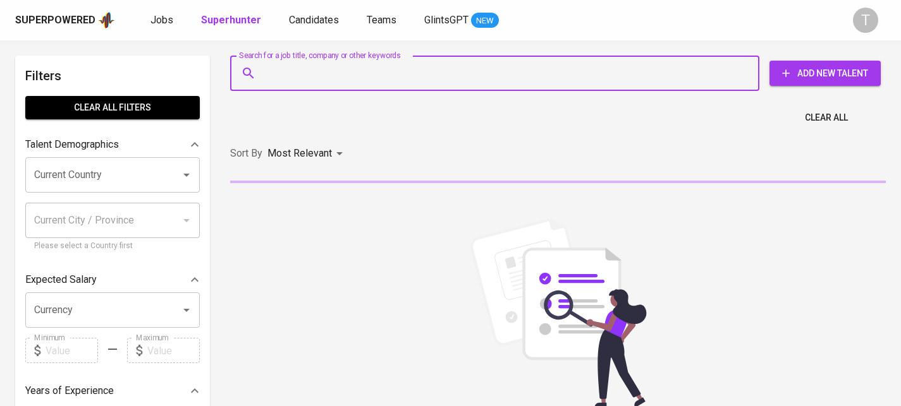
click at [512, 80] on input "Search for a job title, company or other keywords" at bounding box center [497, 73] width 473 height 24
paste input "[EMAIL_ADDRESS][DOMAIN_NAME]"
type input "[EMAIL_ADDRESS][DOMAIN_NAME]"
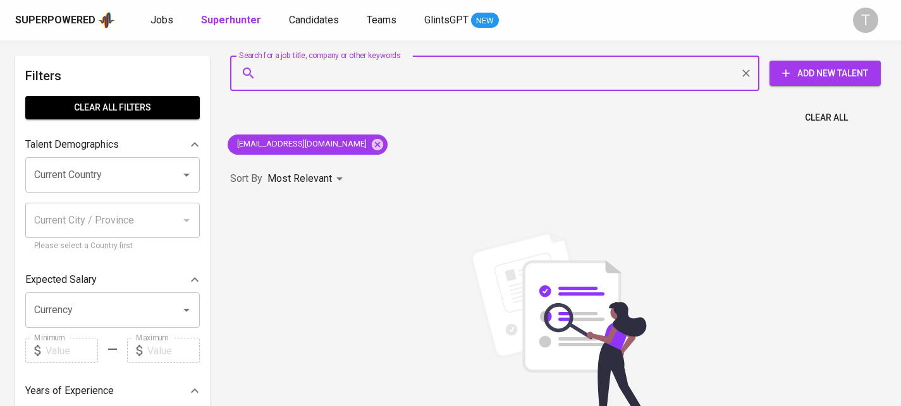
click at [501, 70] on input "Search for a job title, company or other keywords" at bounding box center [497, 73] width 473 height 24
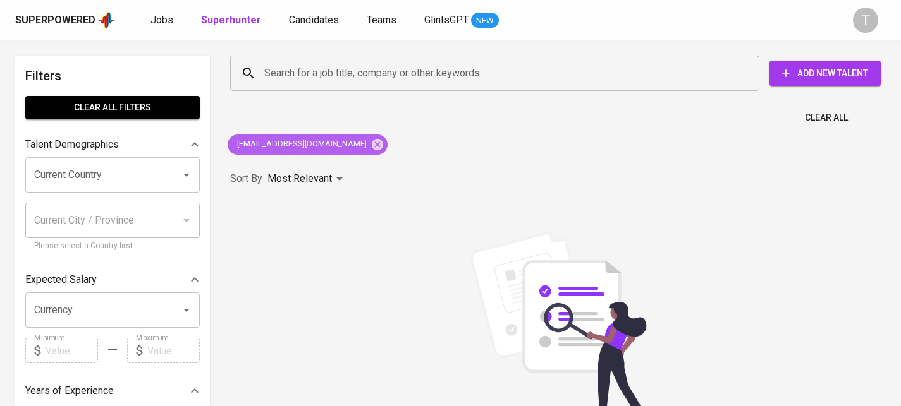
click at [326, 143] on span "[EMAIL_ADDRESS][DOMAIN_NAME]" at bounding box center [301, 144] width 147 height 12
click at [370, 145] on icon at bounding box center [377, 145] width 14 height 14
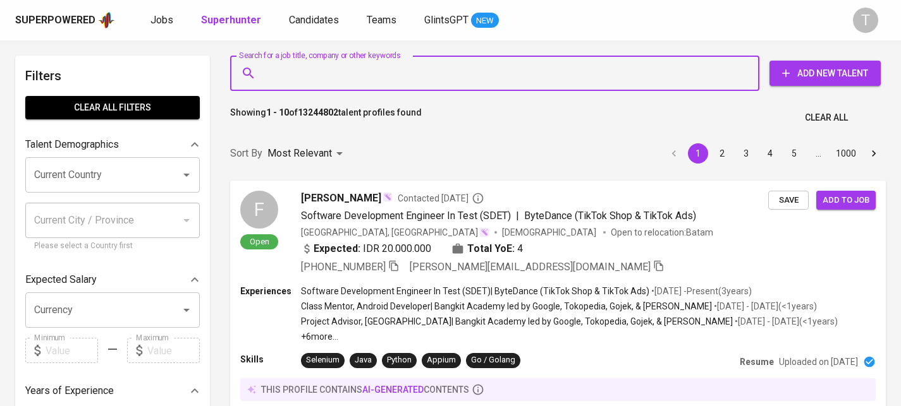
click at [364, 73] on input "Search for a job title, company or other keywords" at bounding box center [497, 73] width 473 height 24
paste input "tamnt09030@gmail.com"
type input "tamnt09030@gmail.com"
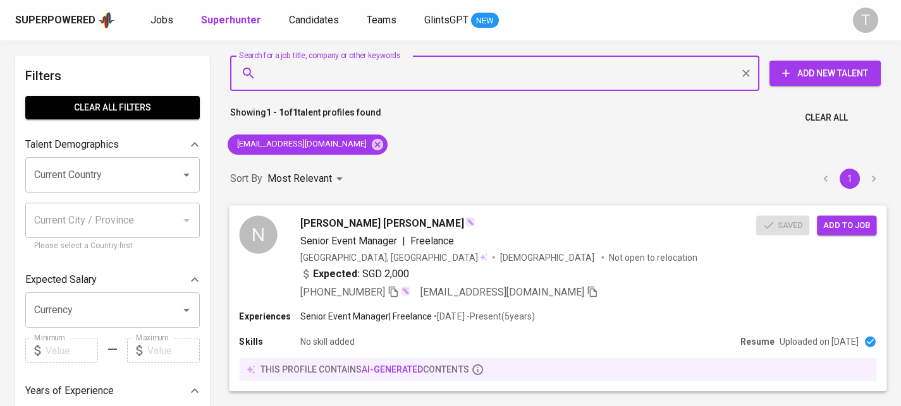
click at [842, 234] on button "Add to job" at bounding box center [846, 226] width 59 height 20
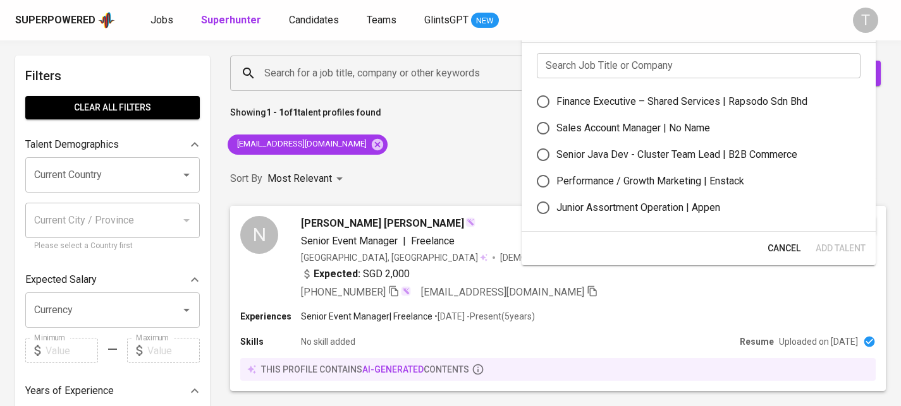
click at [788, 252] on span "Cancel" at bounding box center [783, 249] width 33 height 16
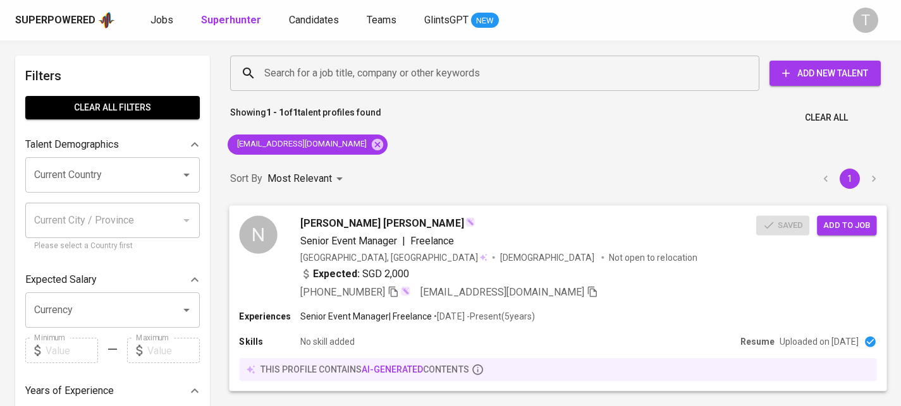
click at [864, 233] on button "Add to job" at bounding box center [846, 226] width 59 height 20
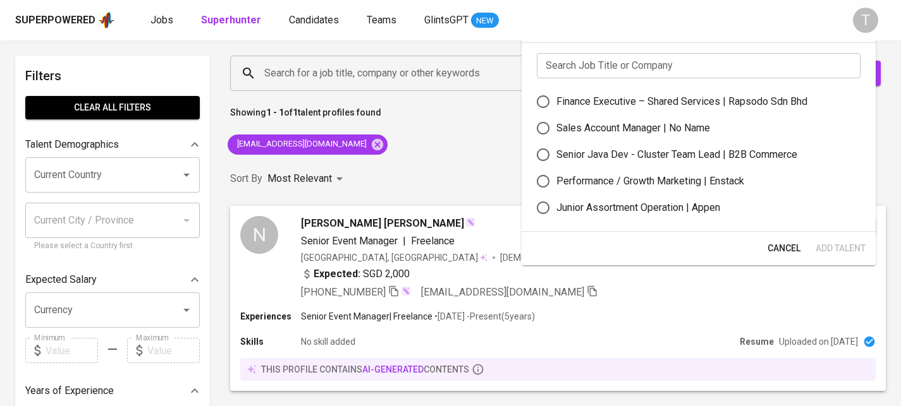
click at [634, 67] on input "text" at bounding box center [699, 65] width 324 height 25
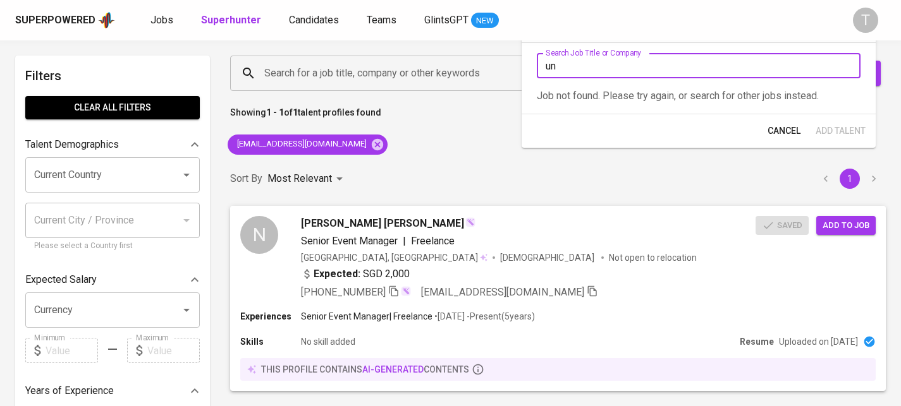
type input "u"
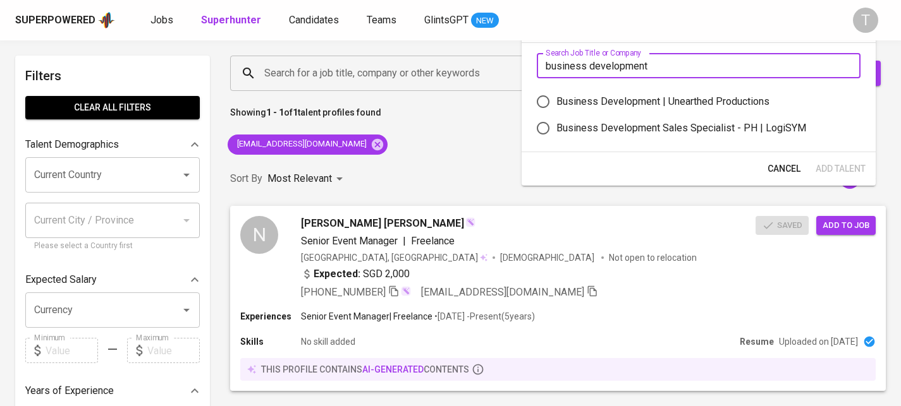
type input "business development"
click at [625, 106] on div "Business Development | Unearthed Productions" at bounding box center [662, 101] width 213 height 15
click at [556, 106] on input "Business Development | Unearthed Productions" at bounding box center [543, 101] width 27 height 27
radio input "true"
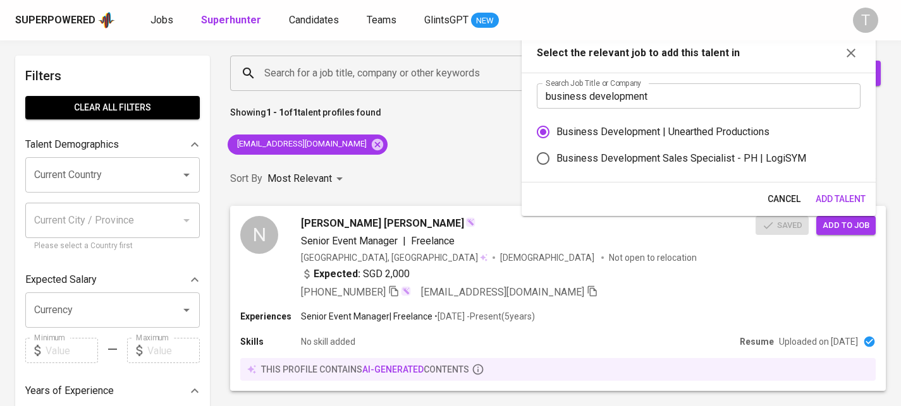
click at [846, 197] on span "Add Talent" at bounding box center [840, 200] width 50 height 16
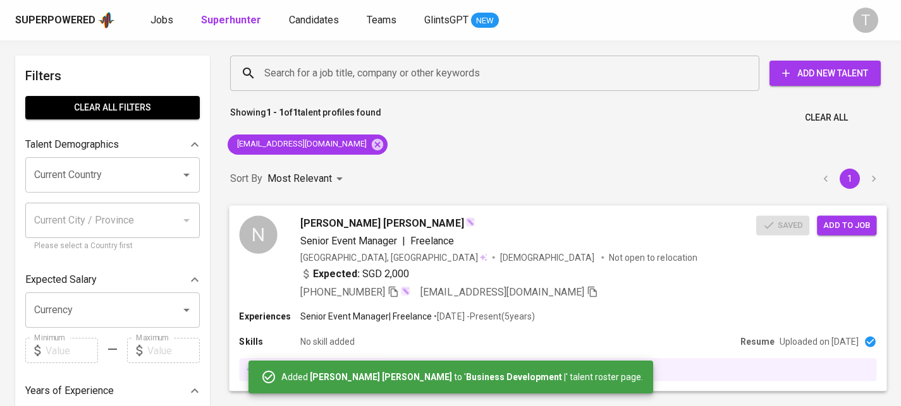
click at [609, 253] on p "Not open to relocation" at bounding box center [653, 257] width 88 height 13
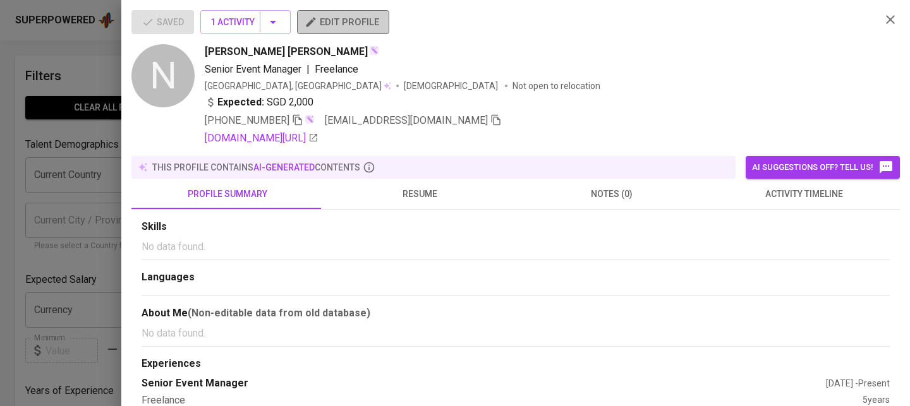
click at [362, 21] on span "edit profile" at bounding box center [343, 22] width 72 height 16
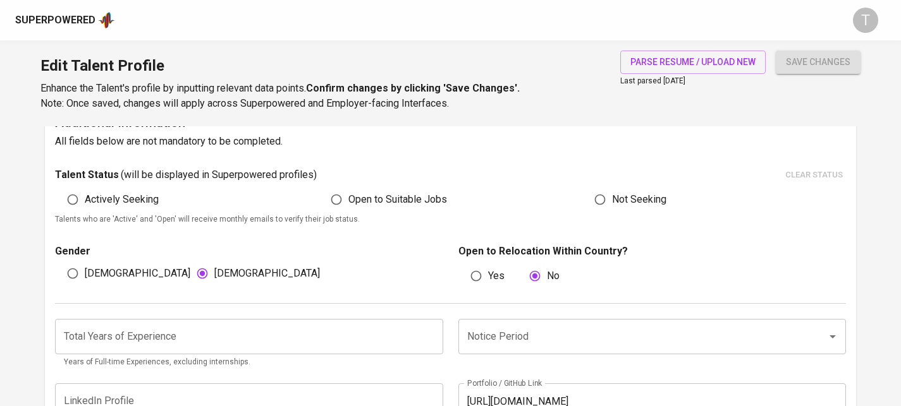
scroll to position [322, 0]
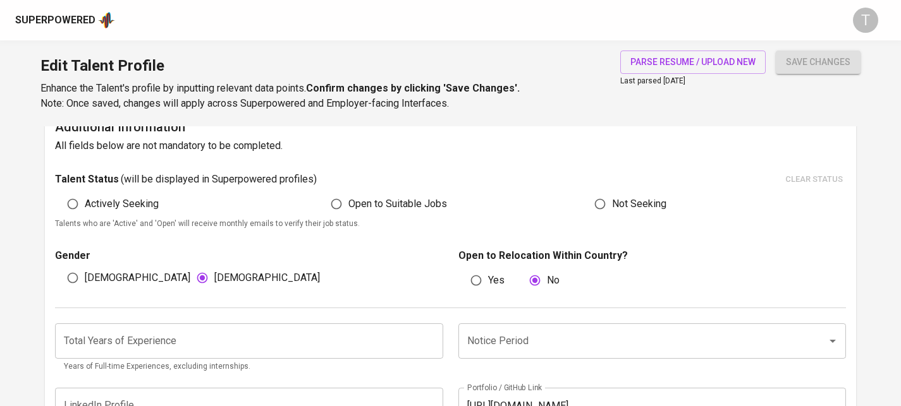
click at [341, 332] on input "number" at bounding box center [248, 341] width 387 height 35
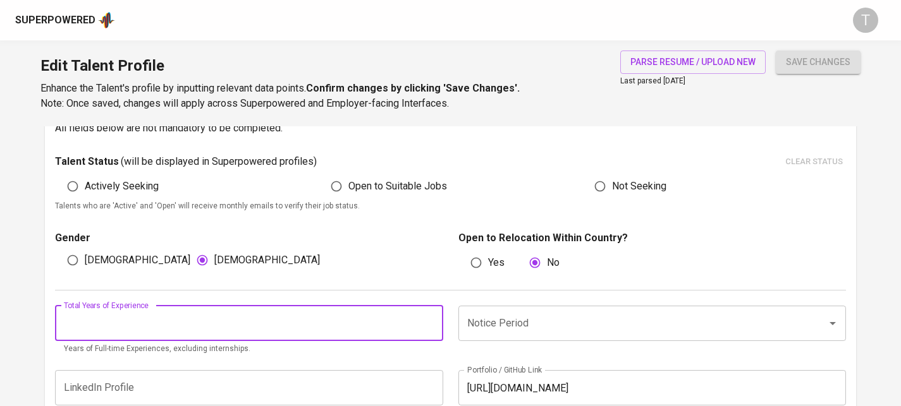
scroll to position [341, 0]
type input "5"
click at [833, 58] on span "save changes" at bounding box center [818, 62] width 64 height 16
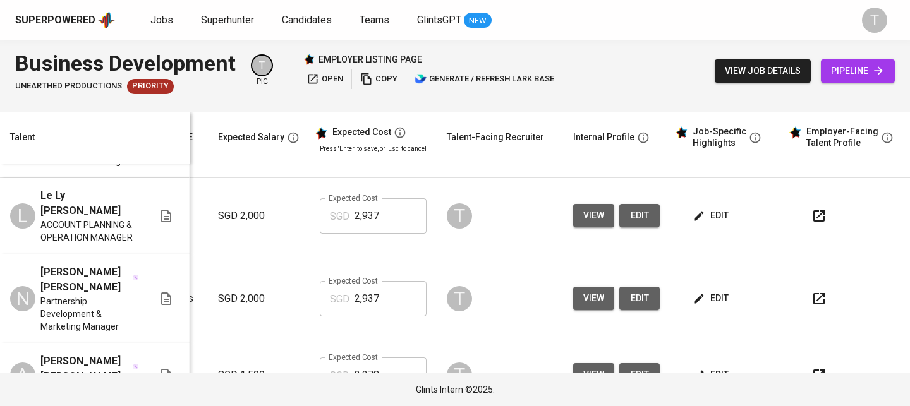
scroll to position [0, 190]
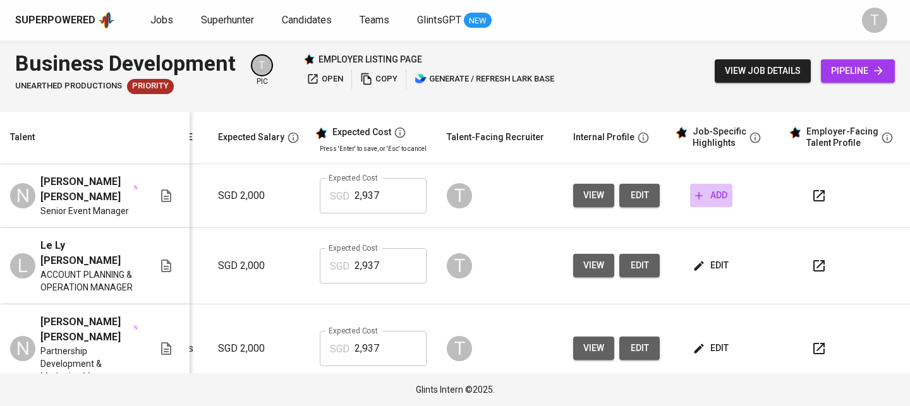
click at [714, 200] on span "add" at bounding box center [711, 196] width 32 height 16
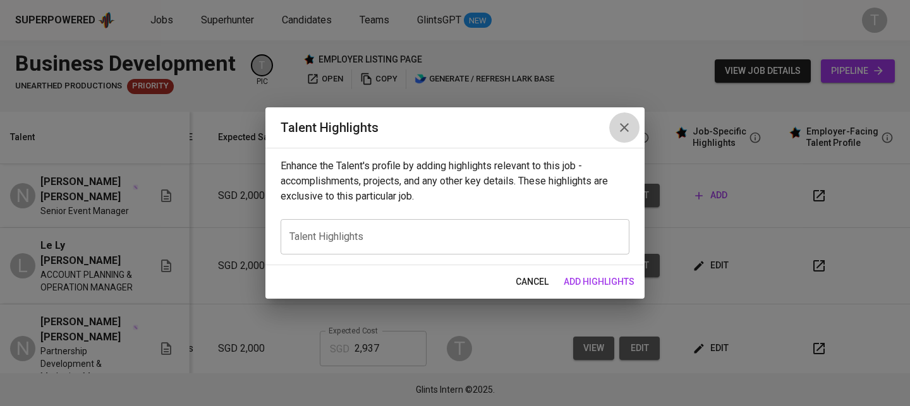
click at [634, 129] on button "button" at bounding box center [624, 128] width 30 height 30
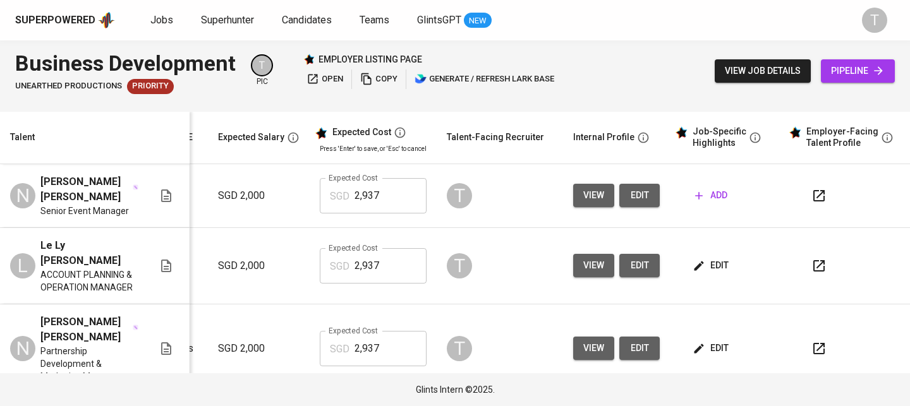
click at [815, 265] on icon "button" at bounding box center [819, 266] width 15 height 15
click at [690, 186] on button "add" at bounding box center [711, 195] width 42 height 23
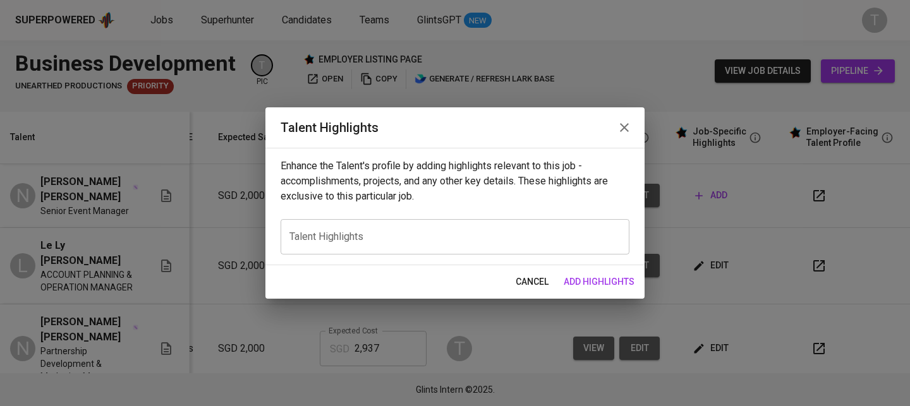
click at [401, 229] on div "x Talent Highlights" at bounding box center [455, 236] width 349 height 35
paste textarea "Loremip do Sitametcon – Adipis Elits Doe Temporinc: Utlabore et Doloremag, Ali …"
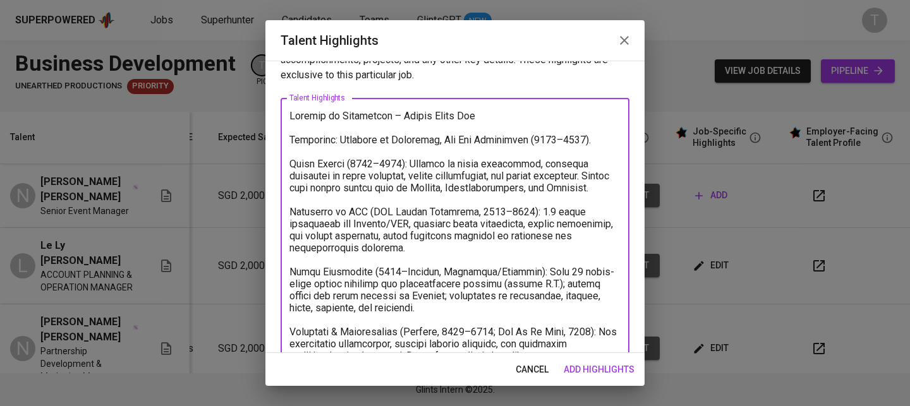
scroll to position [0, 0]
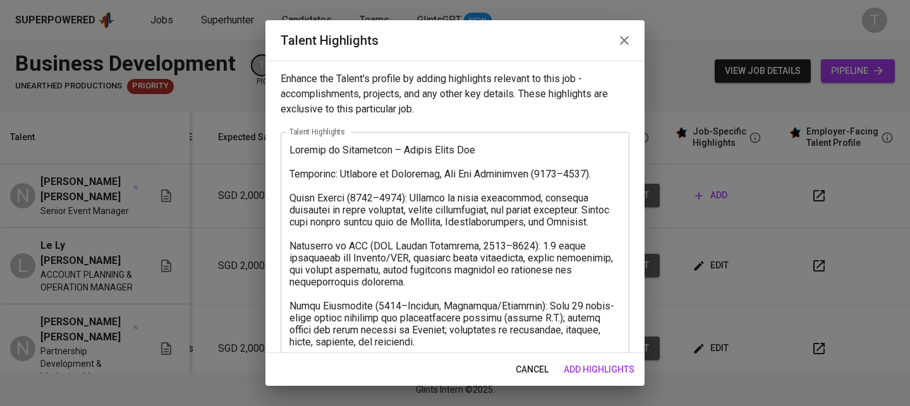
click at [287, 144] on div "x Talent Highlights" at bounding box center [455, 324] width 349 height 384
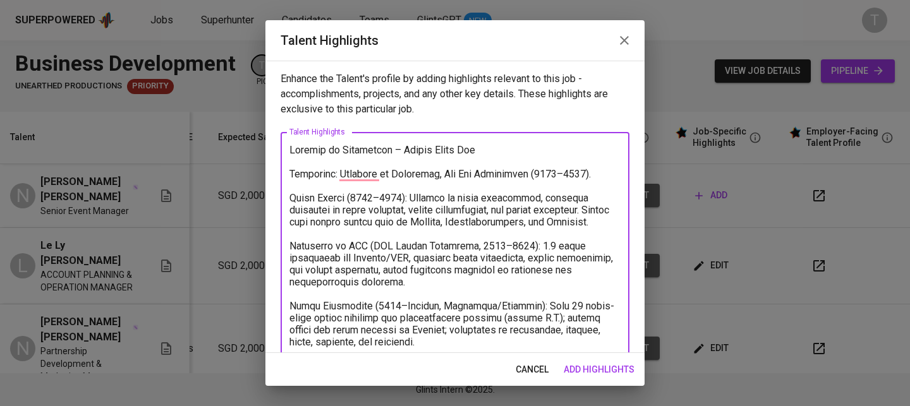
click at [291, 150] on textarea "To enrich screen reader interactions, please activate Accessibility in Grammarl…" at bounding box center [455, 324] width 331 height 360
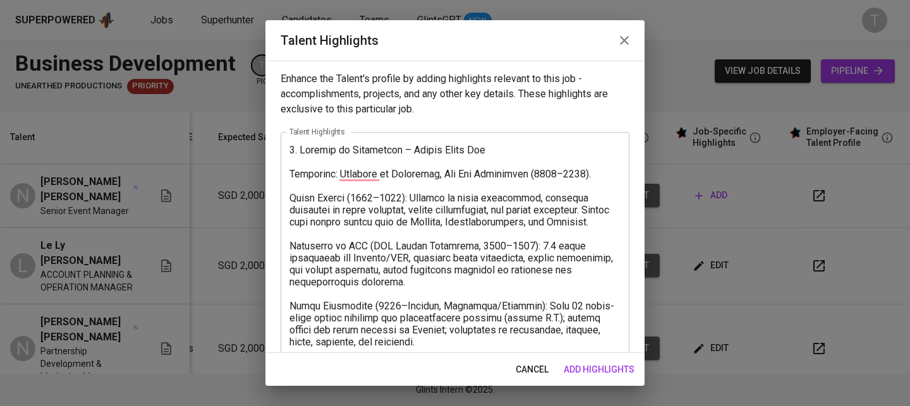
drag, startPoint x: 287, startPoint y: 171, endPoint x: 544, endPoint y: 178, distance: 257.4
click at [544, 178] on div "x Talent Highlights" at bounding box center [455, 324] width 349 height 384
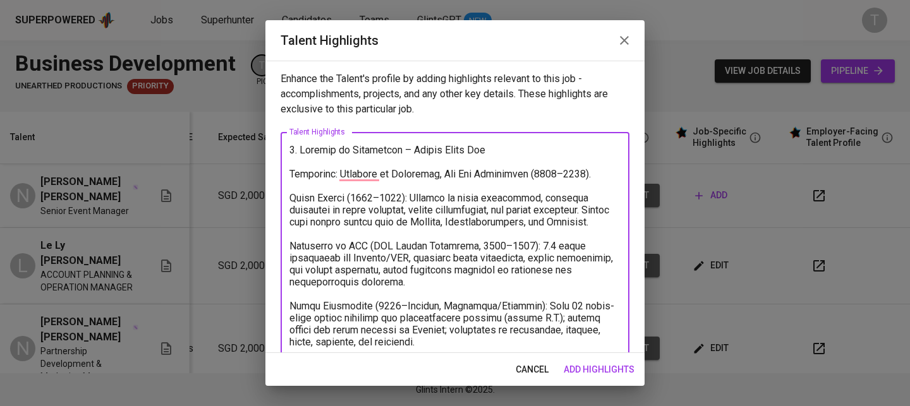
drag, startPoint x: 595, startPoint y: 176, endPoint x: 276, endPoint y: 174, distance: 319.9
click at [276, 174] on div "Enhance the Talent's profile by adding highlights relevant to this job - accomp…" at bounding box center [454, 207] width 379 height 293
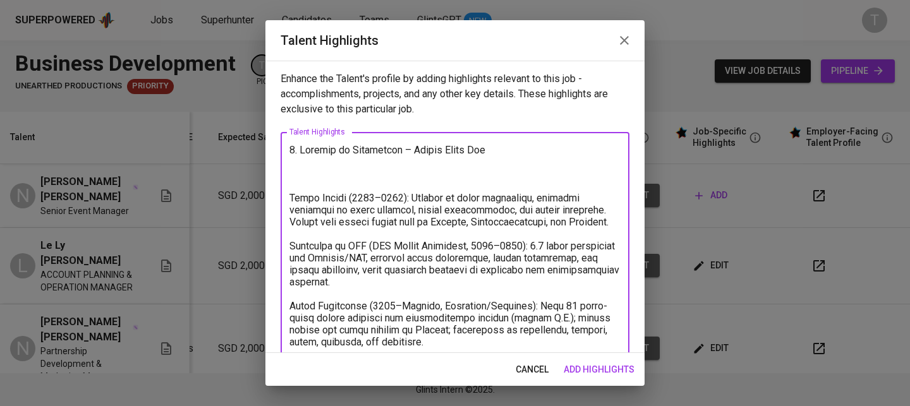
scroll to position [183, 0]
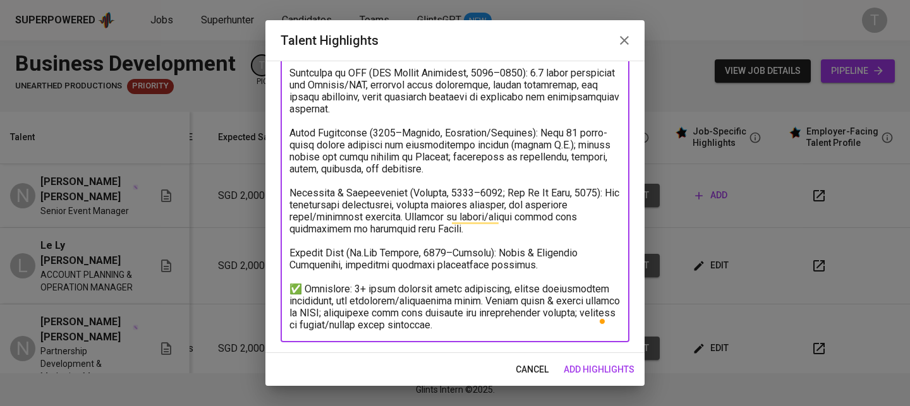
click at [547, 320] on textarea "To enrich screen reader interactions, please activate Accessibility in Grammarl…" at bounding box center [455, 151] width 331 height 360
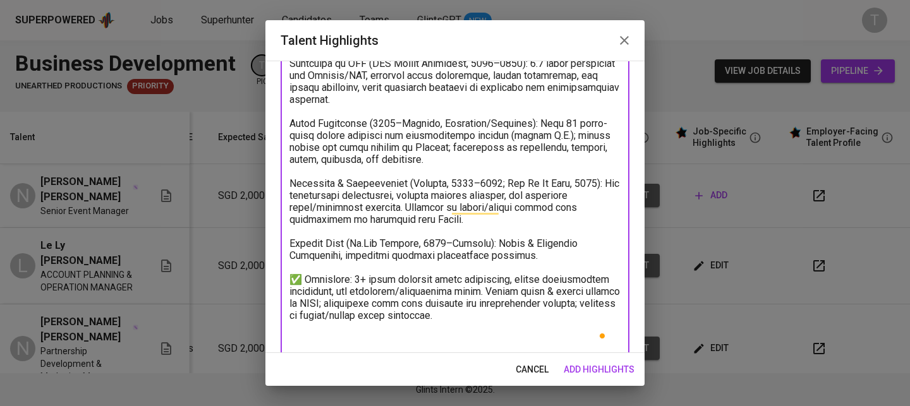
scroll to position [185, 0]
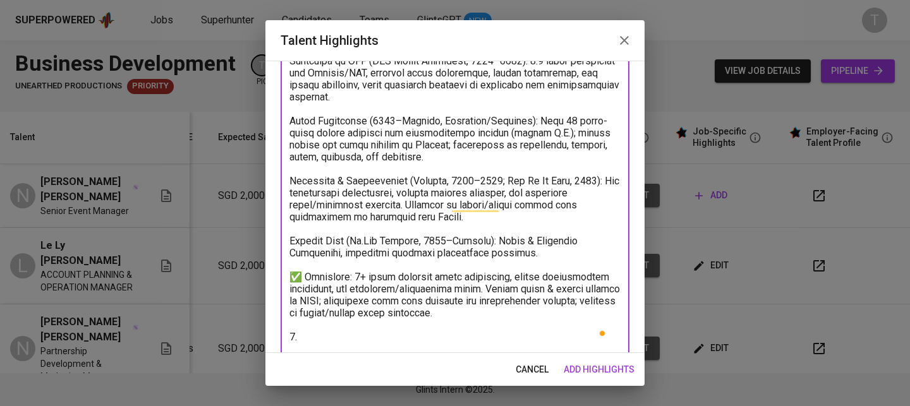
paste textarea "Education: Bachelor in Marketing, [PERSON_NAME][GEOGRAPHIC_DATA] ([DATE]–[DATE]…"
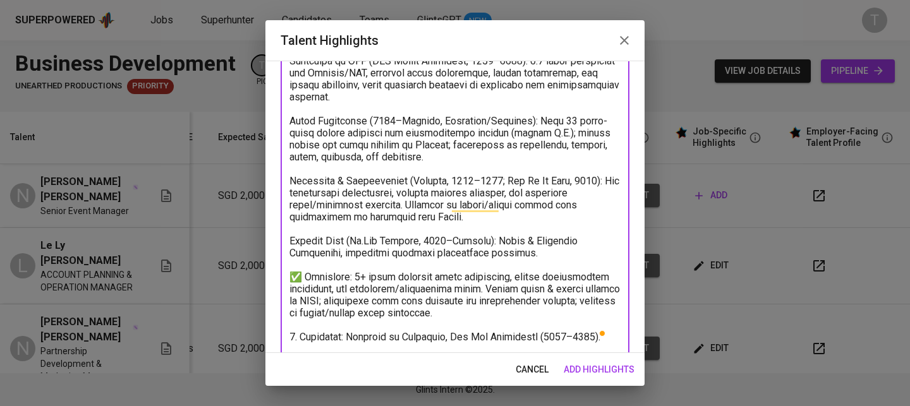
scroll to position [207, 0]
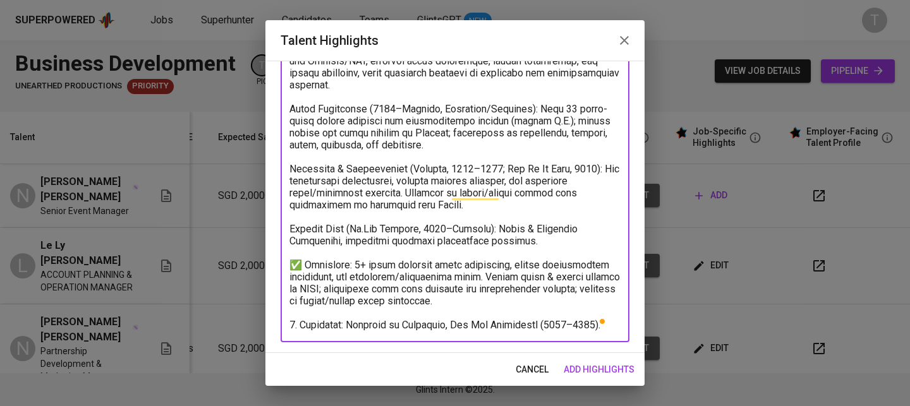
drag, startPoint x: 547, startPoint y: 313, endPoint x: 612, endPoint y: 315, distance: 65.1
click at [612, 315] on div "x Talent Highlights" at bounding box center [455, 139] width 349 height 408
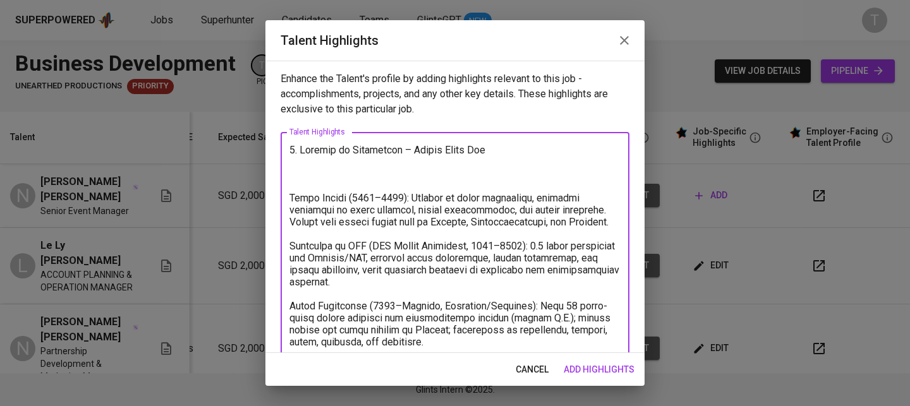
click at [291, 198] on textarea "To enrich screen reader interactions, please activate Accessibility in Grammarl…" at bounding box center [455, 336] width 331 height 384
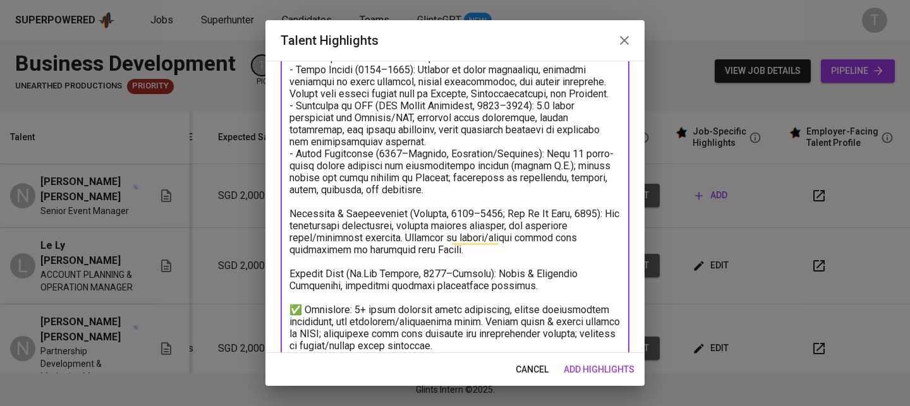
scroll to position [91, 0]
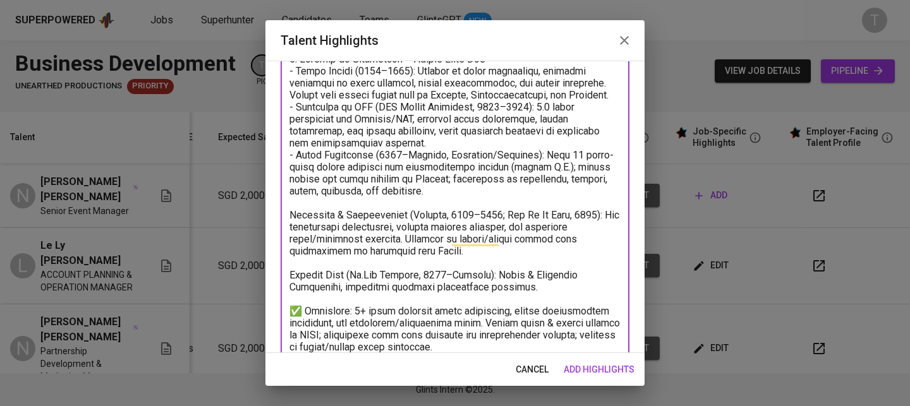
click at [295, 216] on textarea "To enrich screen reader interactions, please activate Accessibility in Grammarl…" at bounding box center [455, 215] width 331 height 324
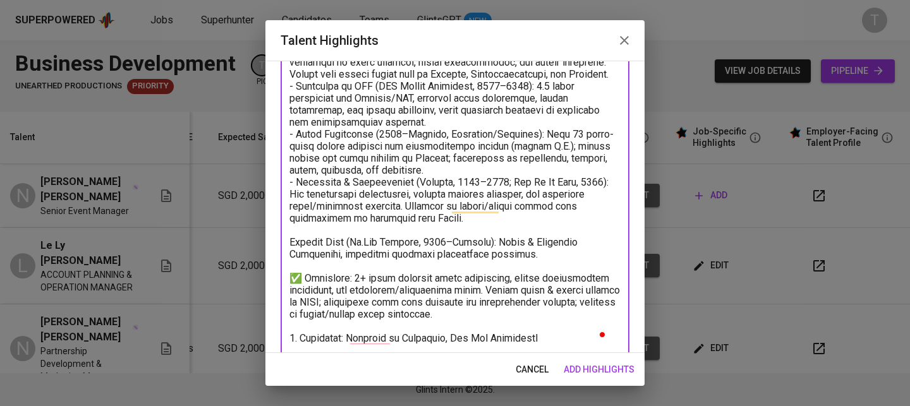
scroll to position [121, 0]
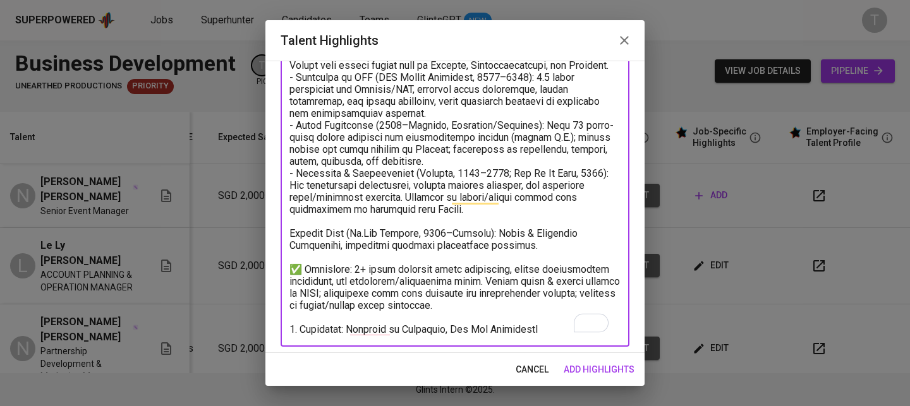
click at [292, 235] on textarea "To enrich screen reader interactions, please activate Accessibility in Grammarl…" at bounding box center [455, 179] width 331 height 312
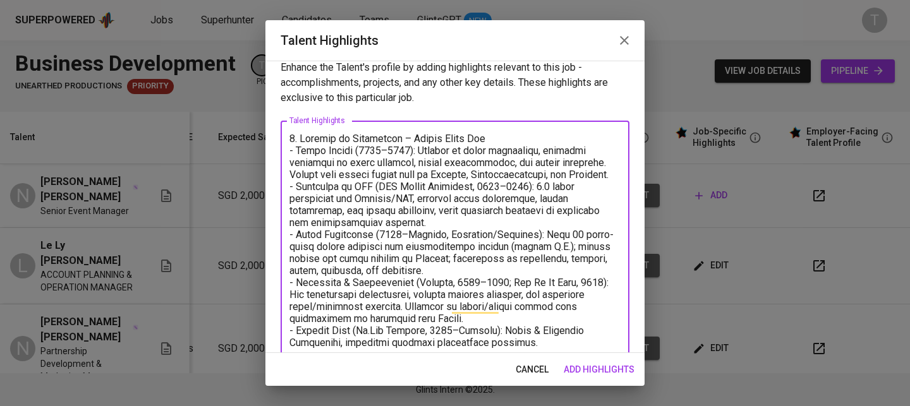
scroll to position [0, 0]
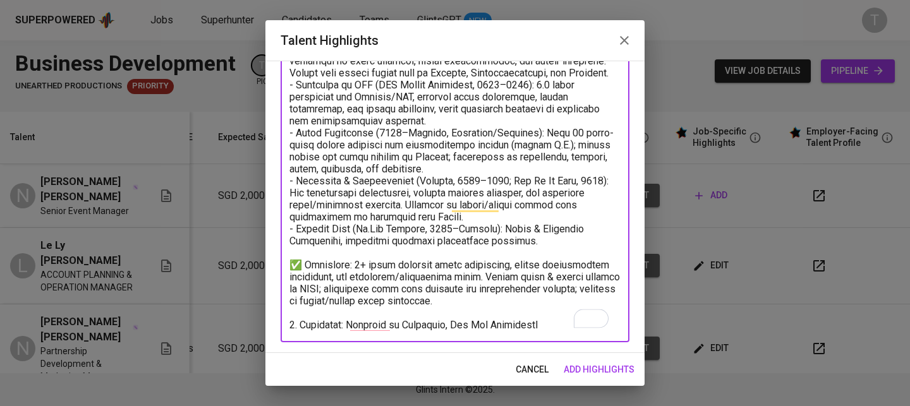
click at [305, 254] on textarea "To enrich screen reader interactions, please activate Accessibility in Grammarl…" at bounding box center [455, 181] width 331 height 300
click at [291, 253] on textarea "To enrich screen reader interactions, please activate Accessibility in Grammarl…" at bounding box center [455, 181] width 331 height 300
click at [359, 255] on textarea "To enrich screen reader interactions, please activate Accessibility in Grammarl…" at bounding box center [455, 181] width 331 height 300
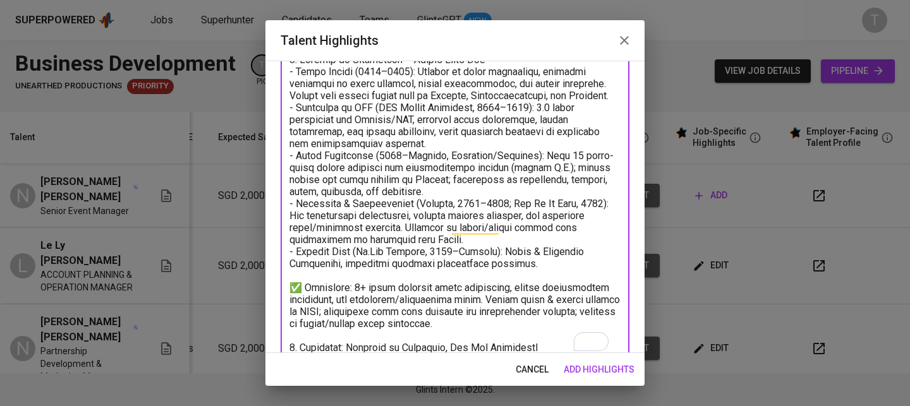
scroll to position [123, 0]
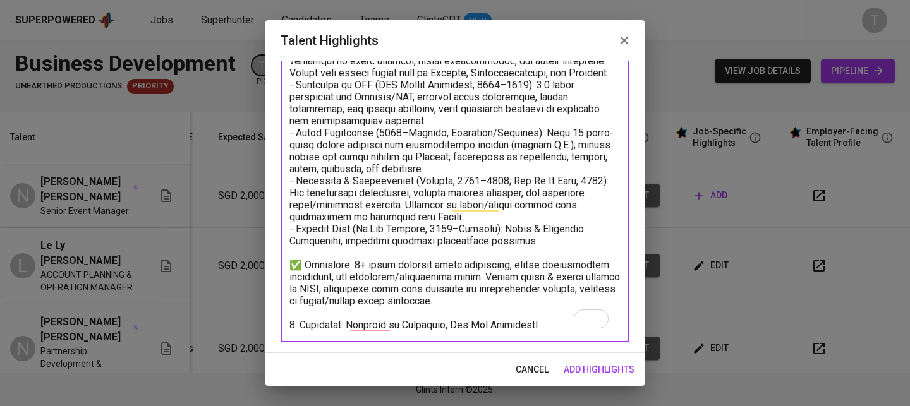
click at [522, 285] on textarea "To enrich screen reader interactions, please activate Accessibility in Grammarl…" at bounding box center [455, 181] width 331 height 300
click at [539, 314] on textarea "To enrich screen reader interactions, please activate Accessibility in Grammarl…" at bounding box center [455, 181] width 331 height 300
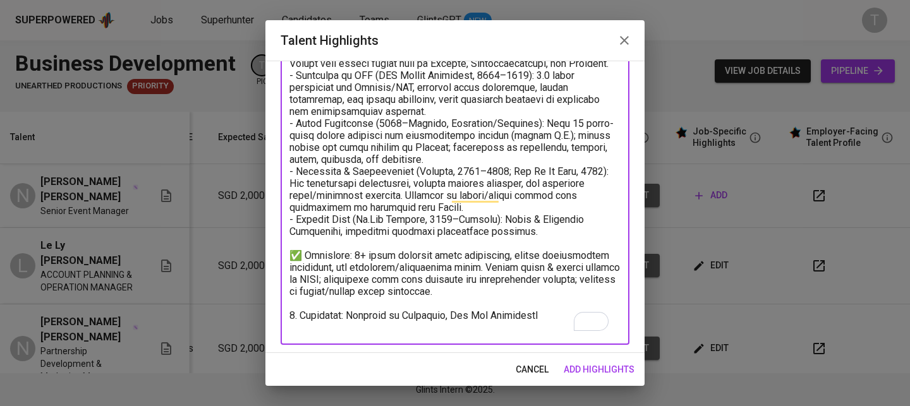
scroll to position [125, 0]
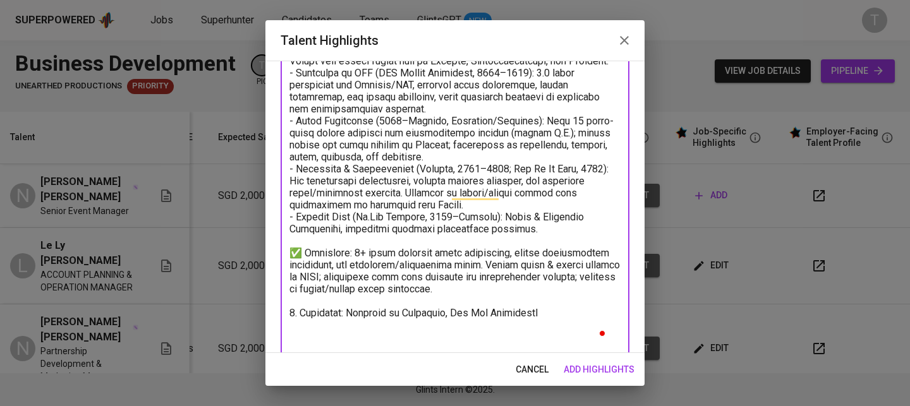
paste textarea "3. Languages: Excellent communication & presentation skills in English"
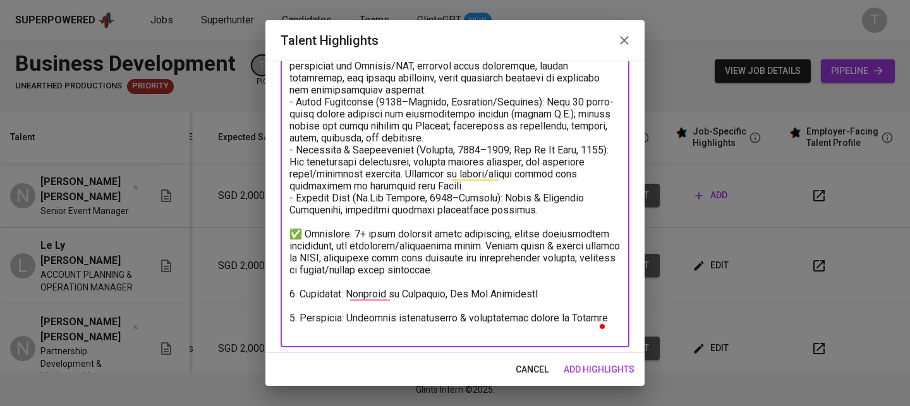
scroll to position [159, 0]
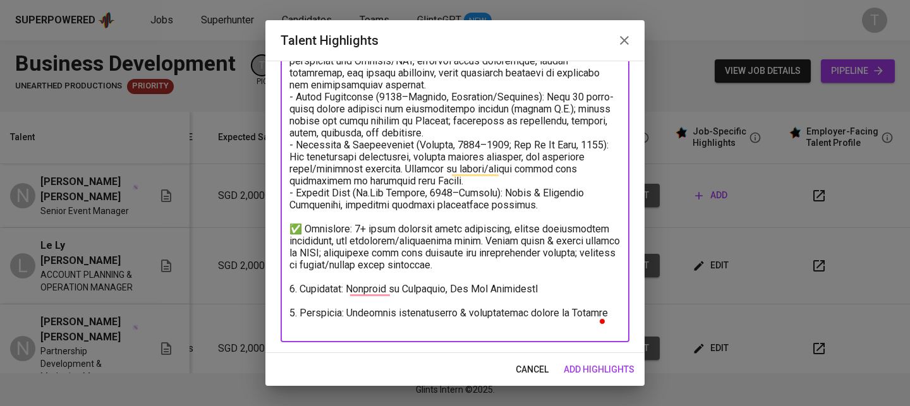
click at [348, 303] on textarea "To enrich screen reader interactions, please activate Accessibility in Grammarl…" at bounding box center [455, 163] width 331 height 336
click at [492, 321] on div "x Talent Highlights" at bounding box center [455, 163] width 349 height 360
click at [600, 314] on span at bounding box center [602, 321] width 11 height 15
click at [601, 303] on div "x Talent Highlights" at bounding box center [455, 163] width 349 height 360
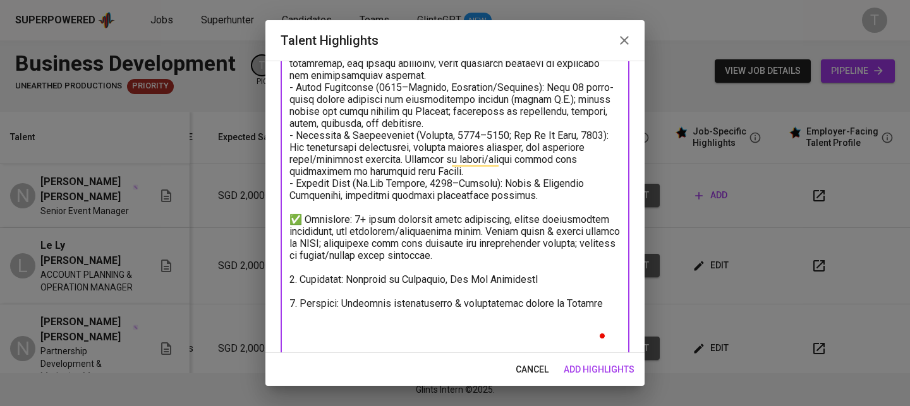
paste textarea "4. Portfolio: https://glints.sg.larksuite.com/drive/folder/C7vVffPGBlhi5ZdiqGpl…"
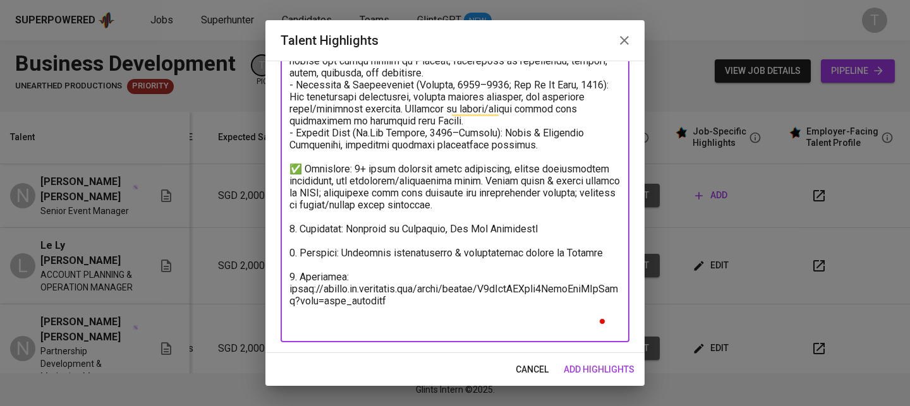
scroll to position [219, 0]
drag, startPoint x: 290, startPoint y: 279, endPoint x: 340, endPoint y: 271, distance: 50.6
click at [443, 294] on textarea "To enrich screen reader interactions, please activate Accessibility in Grammarl…" at bounding box center [455, 133] width 331 height 396
click at [308, 266] on textarea "To enrich screen reader interactions, please activate Accessibility in Grammarl…" at bounding box center [455, 133] width 331 height 396
click at [307, 265] on textarea "To enrich screen reader interactions, please activate Accessibility in Grammarl…" at bounding box center [455, 133] width 331 height 396
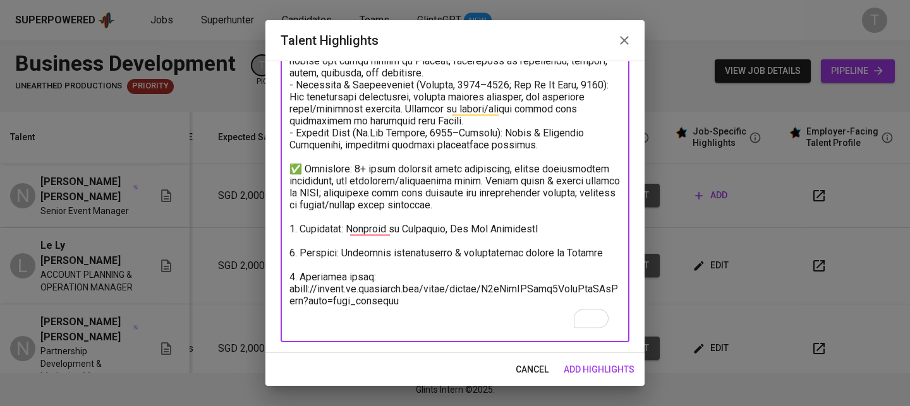
drag, startPoint x: 421, startPoint y: 295, endPoint x: 254, endPoint y: 279, distance: 167.6
click at [254, 279] on div "Talent Highlights Enhance the Talent's profile by adding highlights relevant to…" at bounding box center [455, 203] width 910 height 406
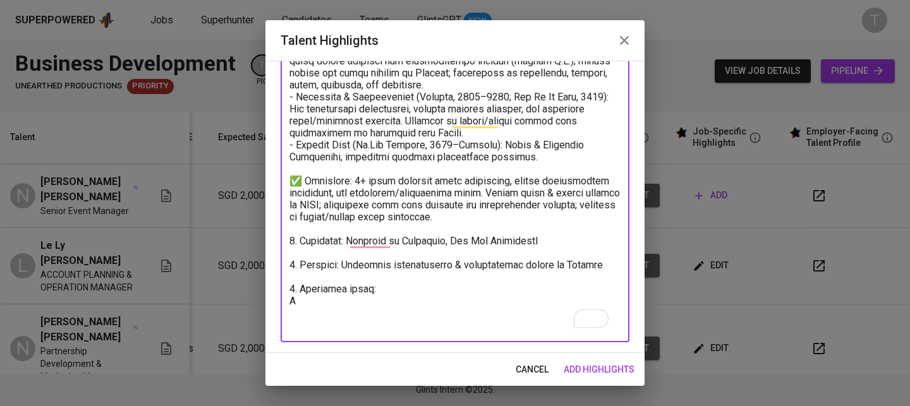
scroll to position [207, 0]
paste textarea "https://glints.sg.larksuite.com/file/PIETb9qyAoSaJHxdILNliqOhgsF?from=from_copy…"
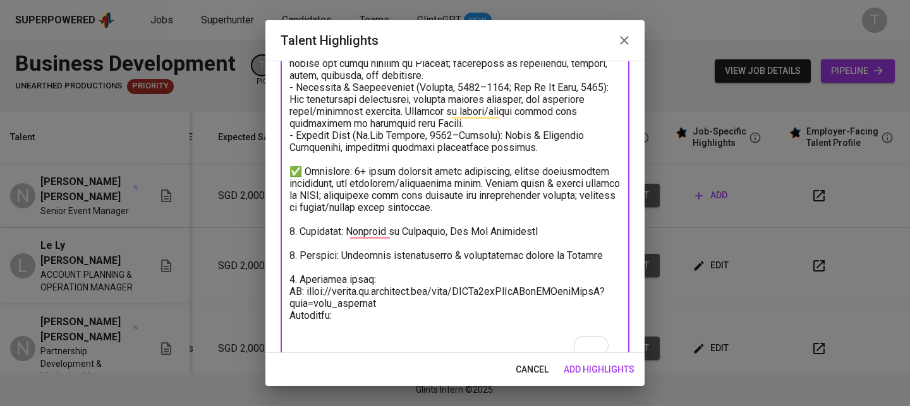
paste textarea "[URL][DOMAIN_NAME]"
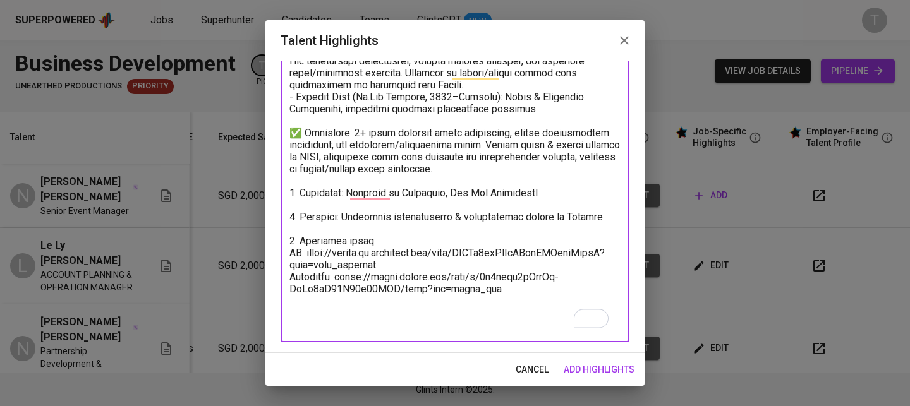
scroll to position [255, 0]
click at [516, 308] on textarea "To enrich screen reader interactions, please activate Accessibility in Grammarl…" at bounding box center [455, 115] width 331 height 432
paste textarea "6. Expected salary: Total Monthly Fee: 2937 SGD - Basic Salary: 2000 SGD - Soci…"
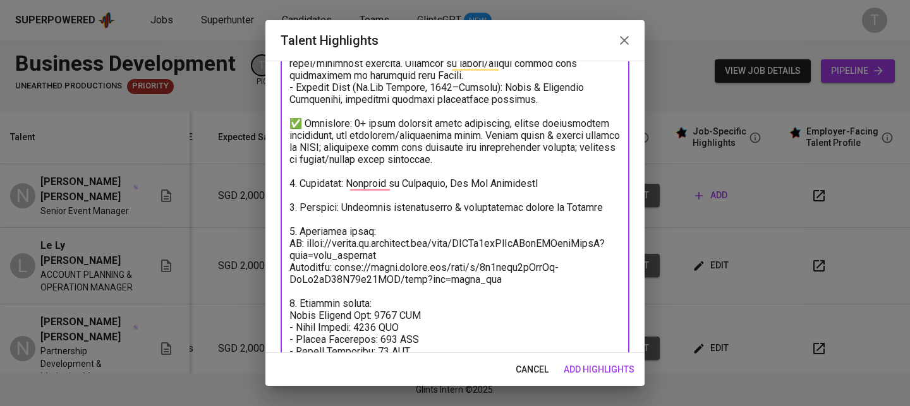
scroll to position [353, 0]
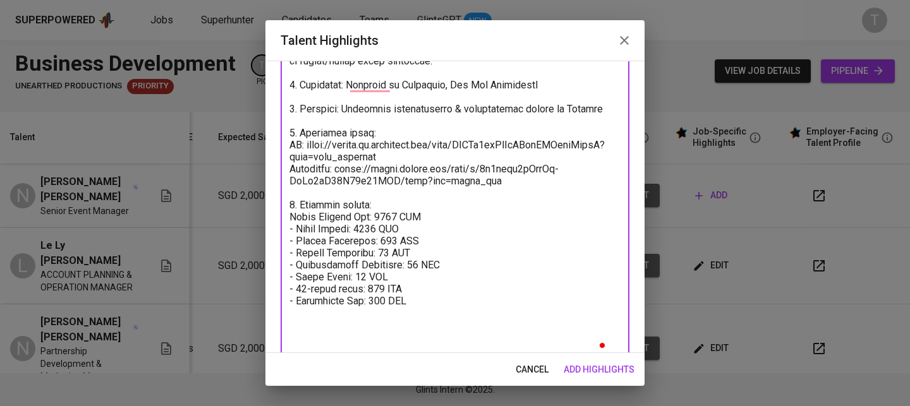
click at [294, 220] on textarea "To enrich screen reader interactions, please activate Accessibility in Grammarl…" at bounding box center [455, 73] width 331 height 564
click at [365, 330] on textarea "To enrich screen reader interactions, please activate Accessibility in Grammarl…" at bounding box center [455, 73] width 331 height 564
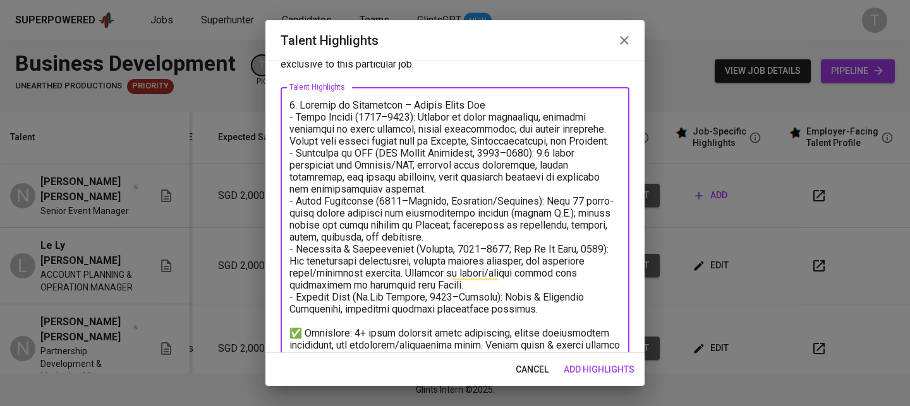
scroll to position [0, 0]
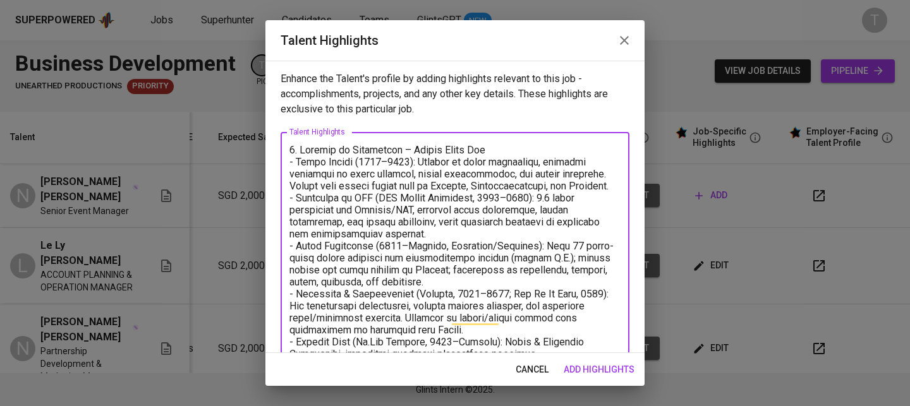
type textarea "1. Summary of Experience – Nguyen Thanh Tam - Early Career (2018–2021): Started…"
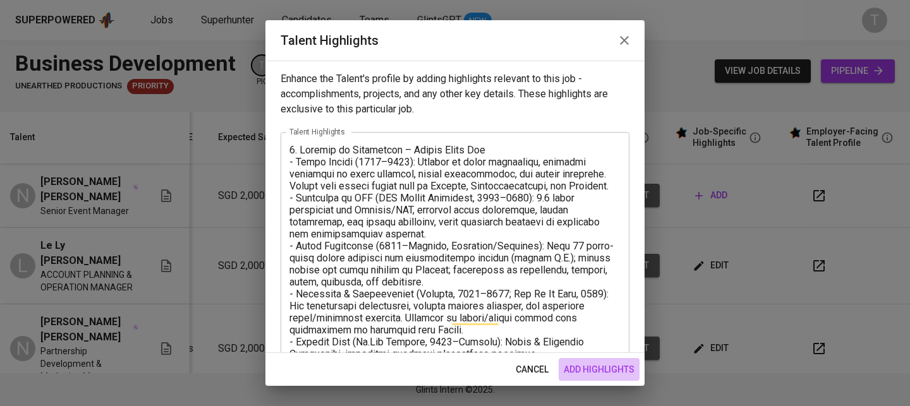
click at [602, 362] on span "add highlights" at bounding box center [599, 370] width 71 height 16
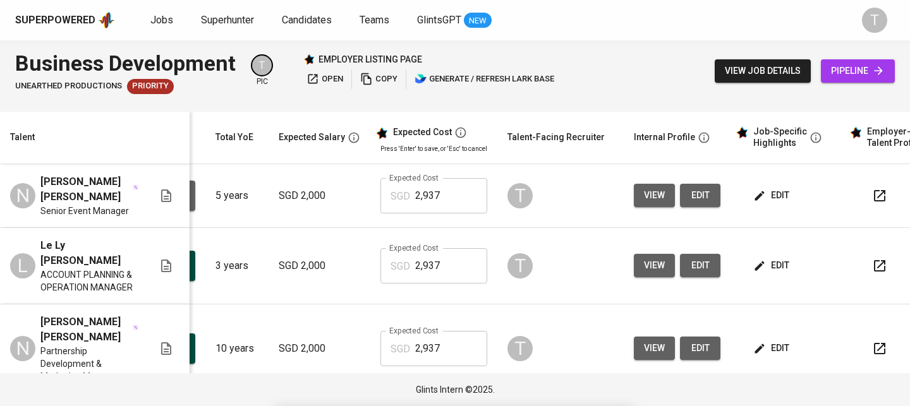
scroll to position [0, 181]
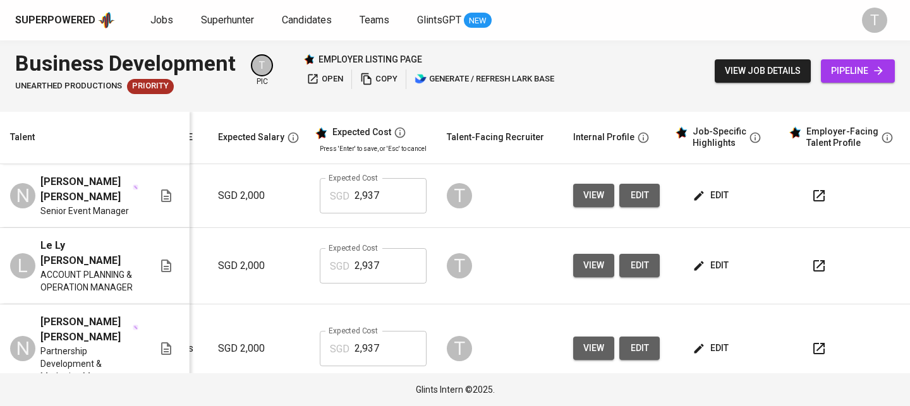
click at [827, 194] on div at bounding box center [852, 196] width 96 height 30
click at [814, 200] on icon "button" at bounding box center [819, 195] width 11 height 11
click at [709, 197] on span "edit" at bounding box center [712, 196] width 34 height 16
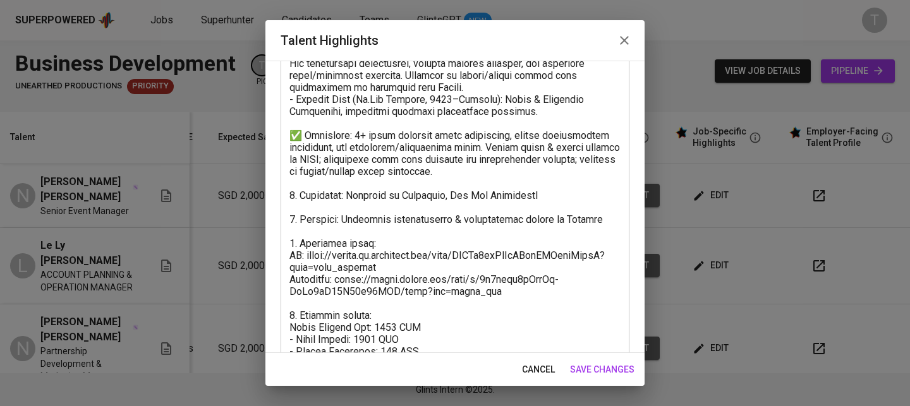
click at [357, 140] on textarea at bounding box center [455, 177] width 331 height 552
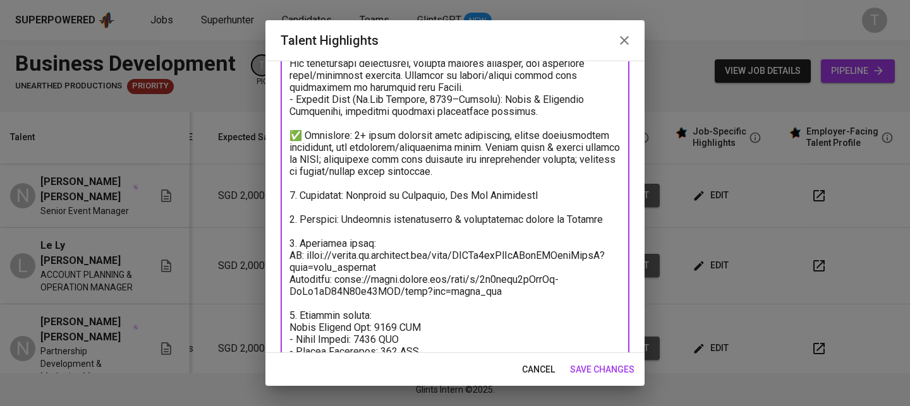
type textarea "1. Summary of Experience – Nguyen Thanh Tam - Early Career (2018–2021): Started…"
click at [623, 375] on span "save changes" at bounding box center [602, 370] width 64 height 16
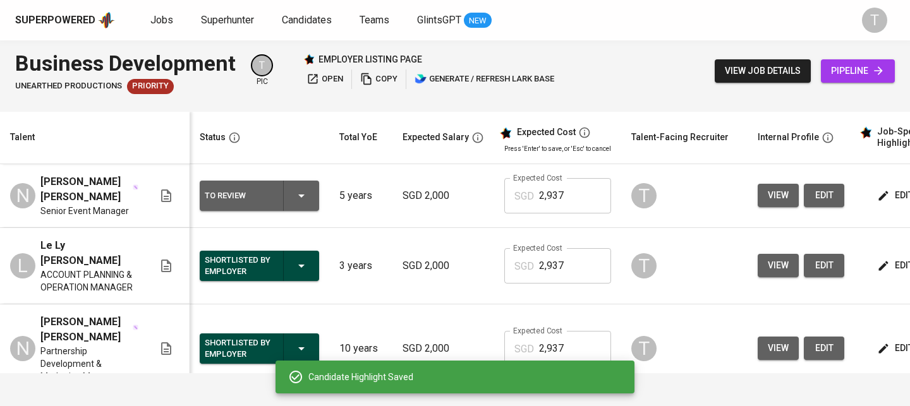
scroll to position [0, 0]
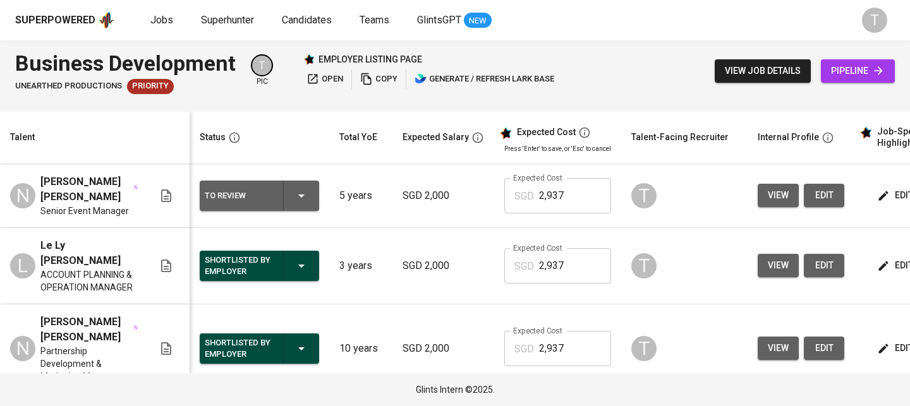
click at [840, 195] on button "edit" at bounding box center [824, 195] width 40 height 23
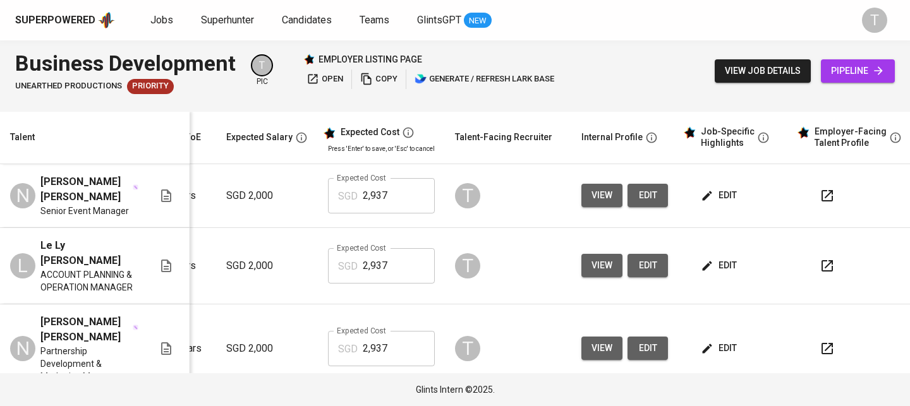
scroll to position [0, 179]
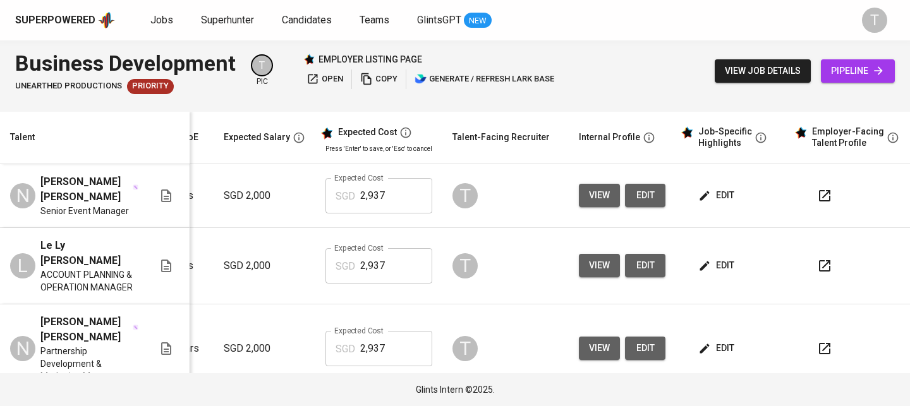
click at [719, 193] on span "edit" at bounding box center [718, 196] width 34 height 16
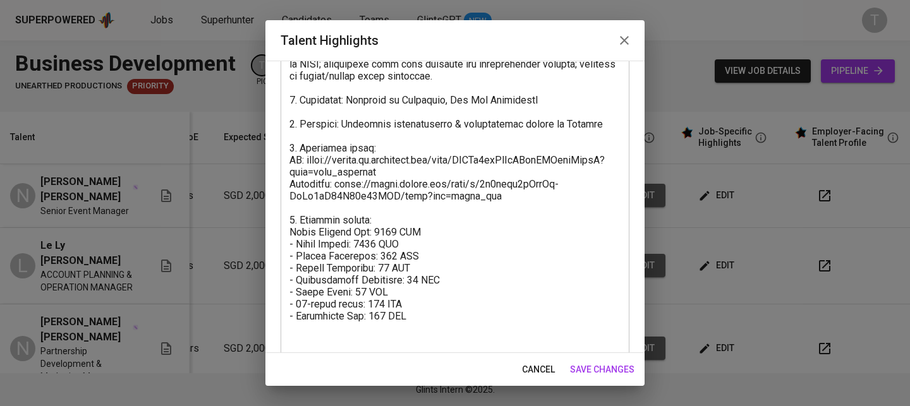
scroll to position [329, 0]
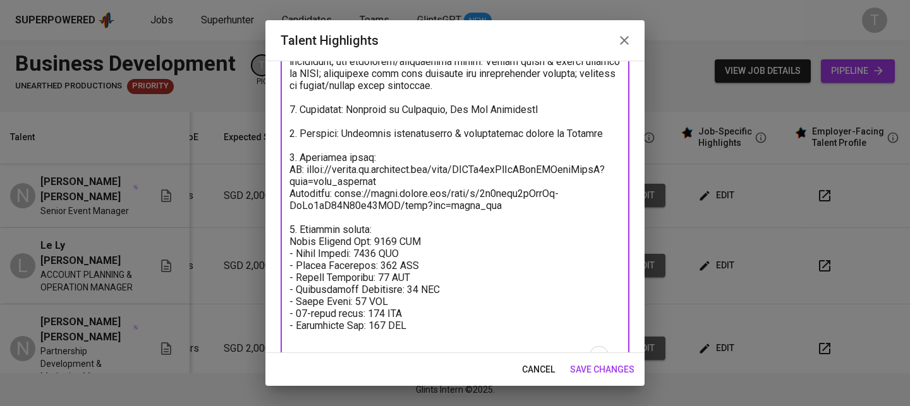
drag, startPoint x: 340, startPoint y: 207, endPoint x: 499, endPoint y: 221, distance: 159.2
click at [499, 221] on textarea "To enrich screen reader interactions, please activate Accessibility in Grammarl…" at bounding box center [455, 91] width 331 height 552
click at [497, 220] on textarea "To enrich screen reader interactions, please activate Accessibility in Grammarl…" at bounding box center [455, 91] width 331 height 552
drag, startPoint x: 494, startPoint y: 218, endPoint x: 335, endPoint y: 208, distance: 159.6
click at [335, 208] on textarea "To enrich screen reader interactions, please activate Accessibility in Grammarl…" at bounding box center [455, 91] width 331 height 552
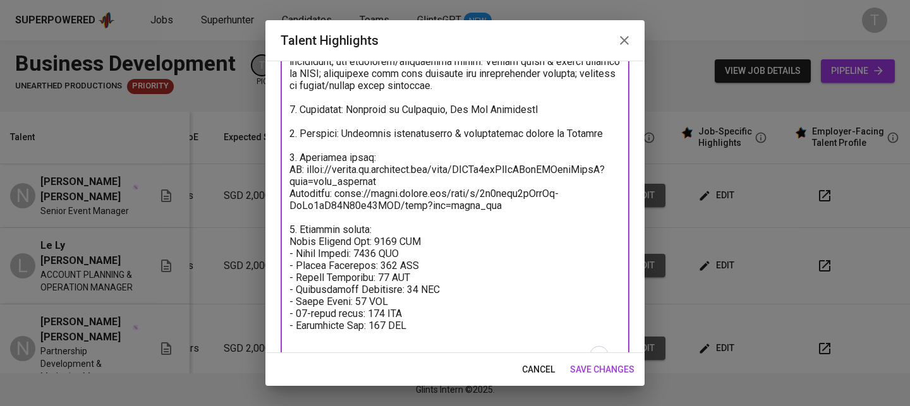
paste textarea "sdk"
type textarea "1. Summary of Experience – Nguyen Thanh Tam - Early Career (2018–2021): Started…"
click at [597, 361] on button "save changes" at bounding box center [602, 369] width 75 height 23
